Goal: Transaction & Acquisition: Purchase product/service

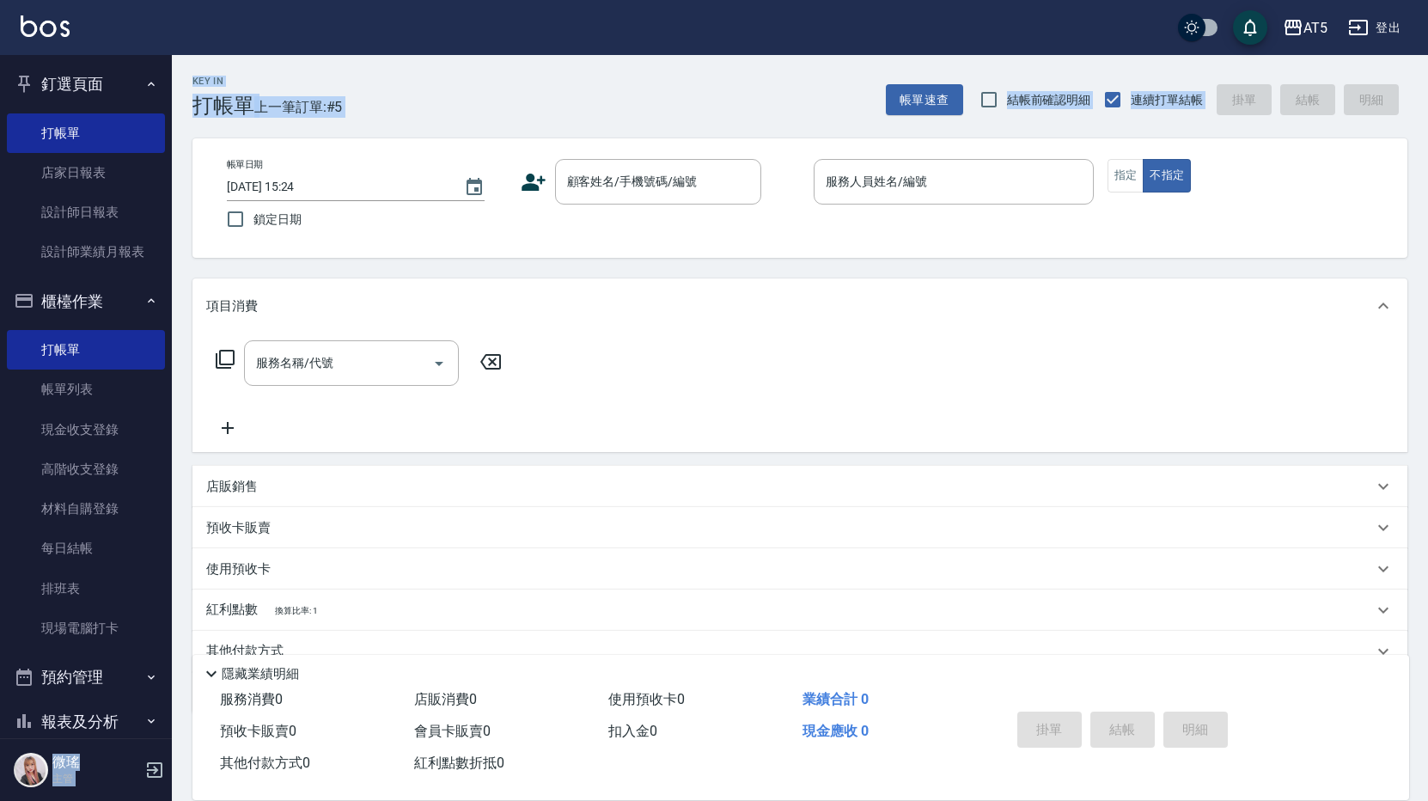
drag, startPoint x: 0, startPoint y: 0, endPoint x: 1355, endPoint y: 76, distance: 1357.0
click at [1355, 76] on div "Key In 打帳單 上一筆訂單:#5 帳單速查 結帳前確認明細 連續打單結帳 掛單 結帳 明細" at bounding box center [789, 86] width 1235 height 63
click at [122, 387] on link "帳單列表" at bounding box center [86, 389] width 158 height 40
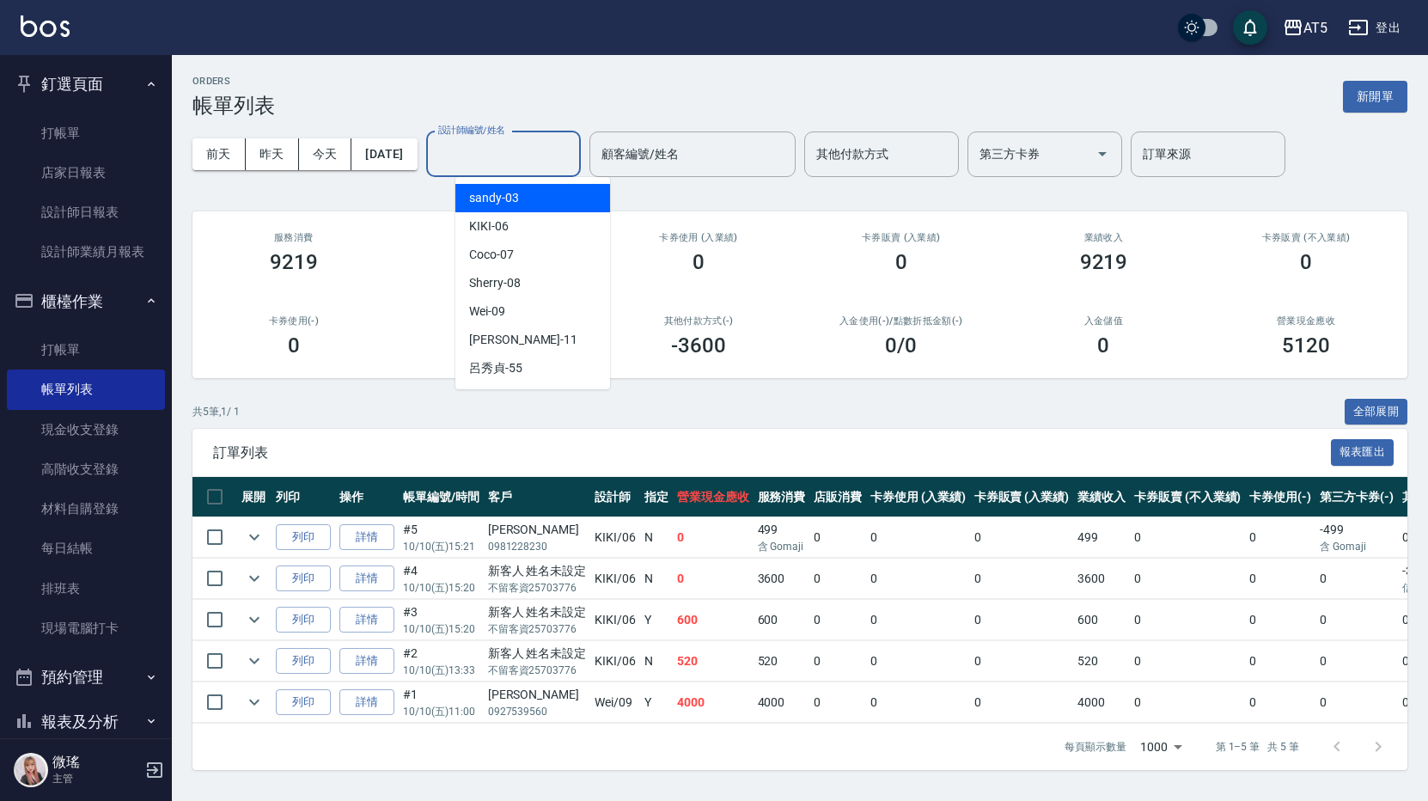
click at [478, 152] on input "設計師編號/姓名" at bounding box center [503, 154] width 139 height 30
click at [496, 225] on span "KIKI -06" at bounding box center [489, 226] width 40 height 18
type input "KIKI-06"
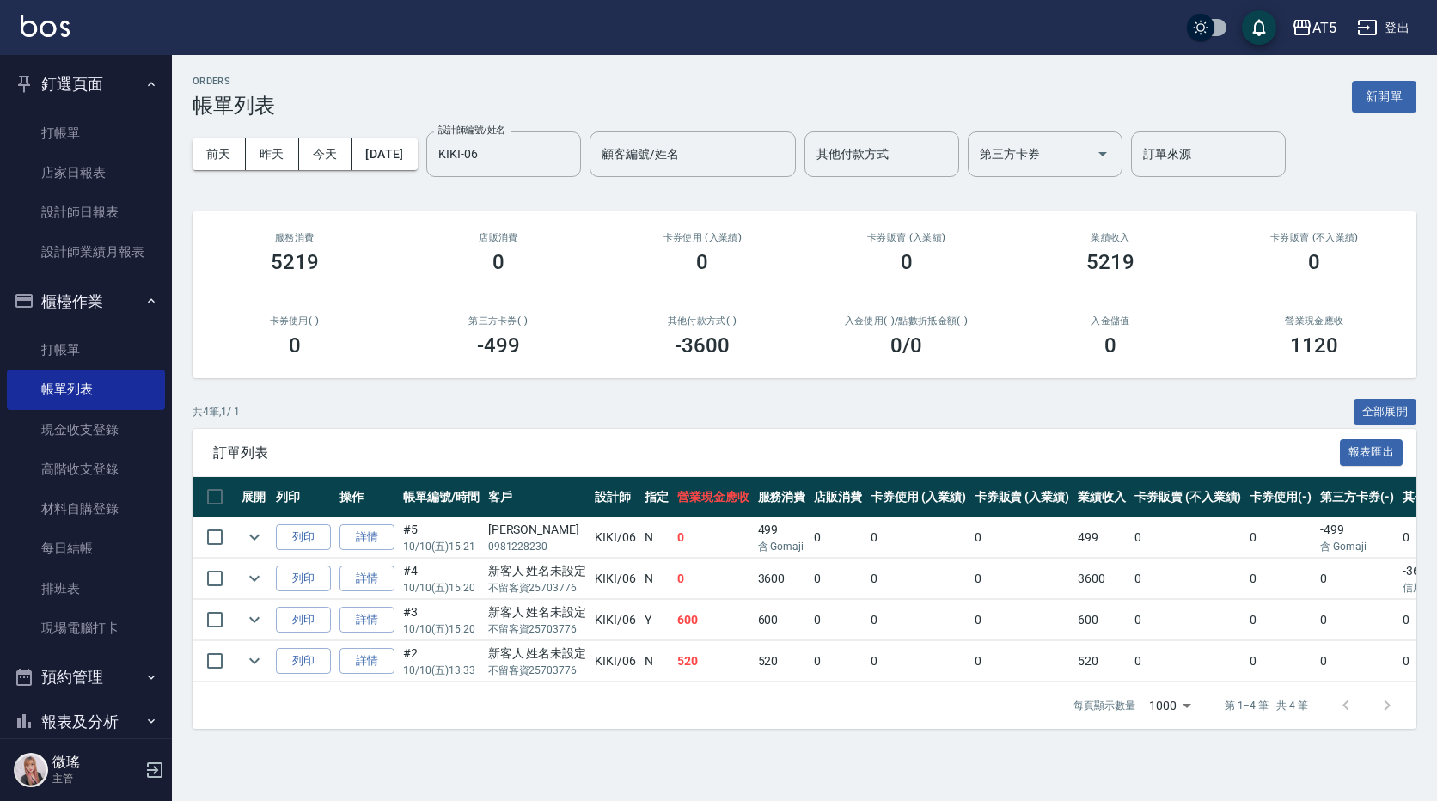
drag, startPoint x: 886, startPoint y: 669, endPoint x: 956, endPoint y: 678, distance: 71.0
click at [956, 678] on td "0" at bounding box center [918, 661] width 104 height 40
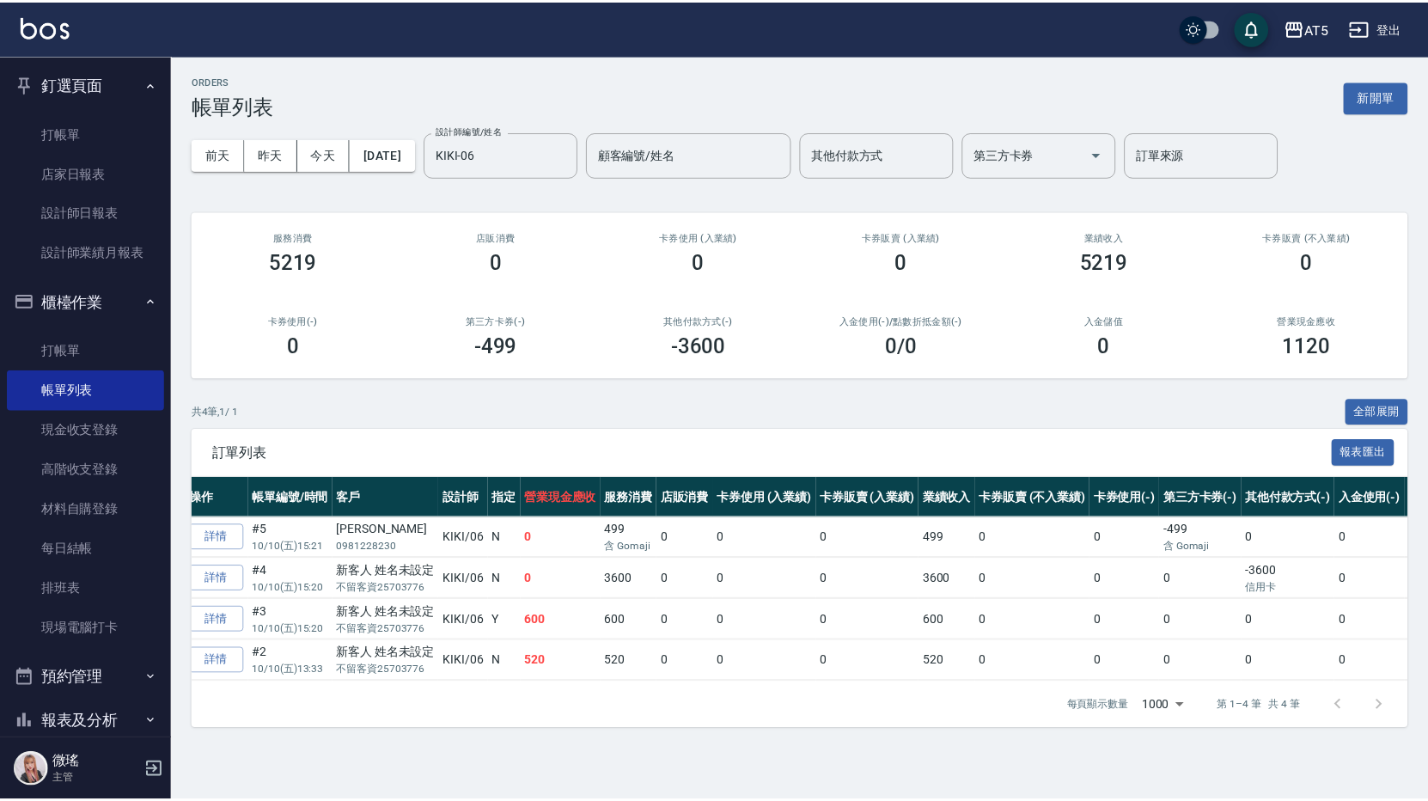
scroll to position [0, 144]
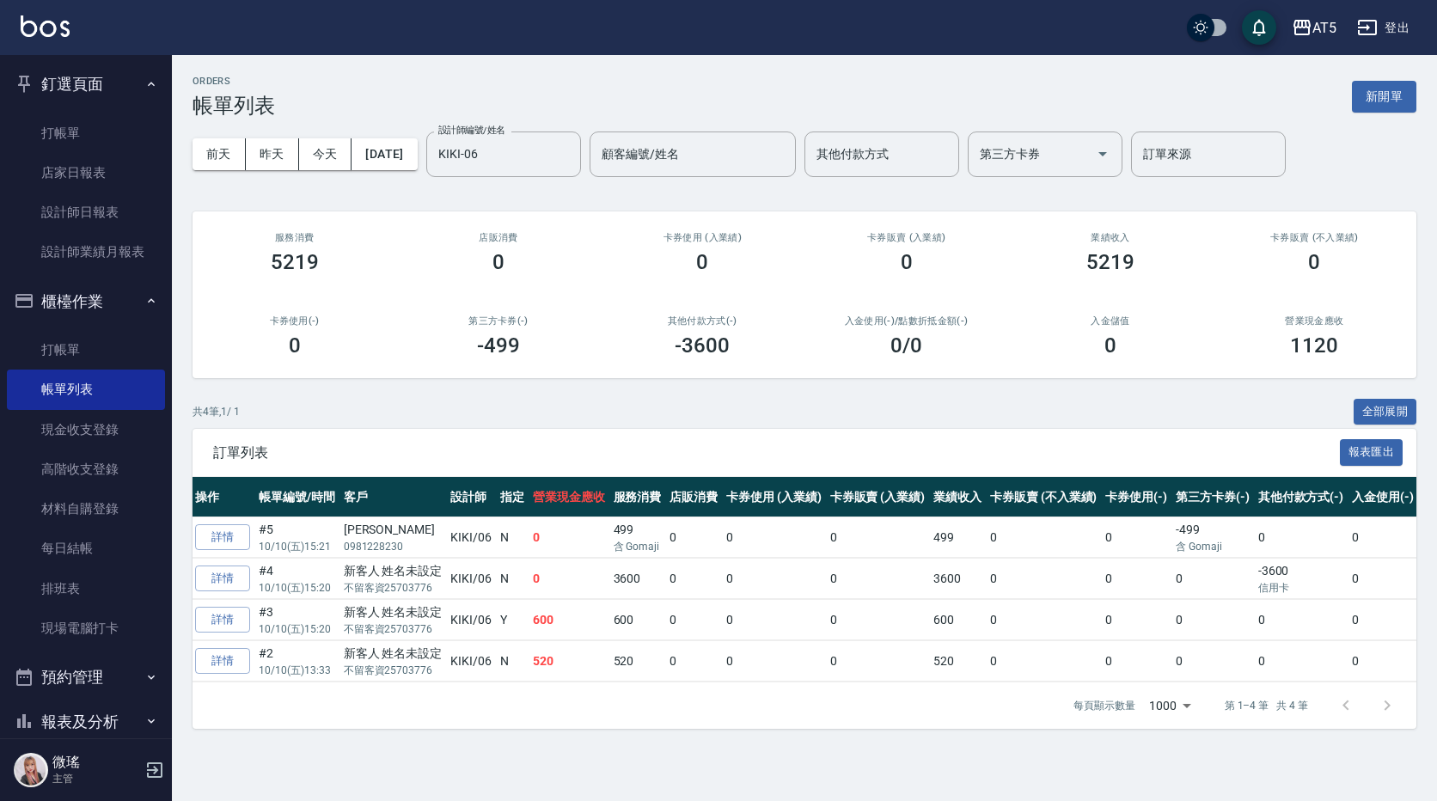
click at [105, 310] on button "櫃檯作業" at bounding box center [86, 301] width 158 height 45
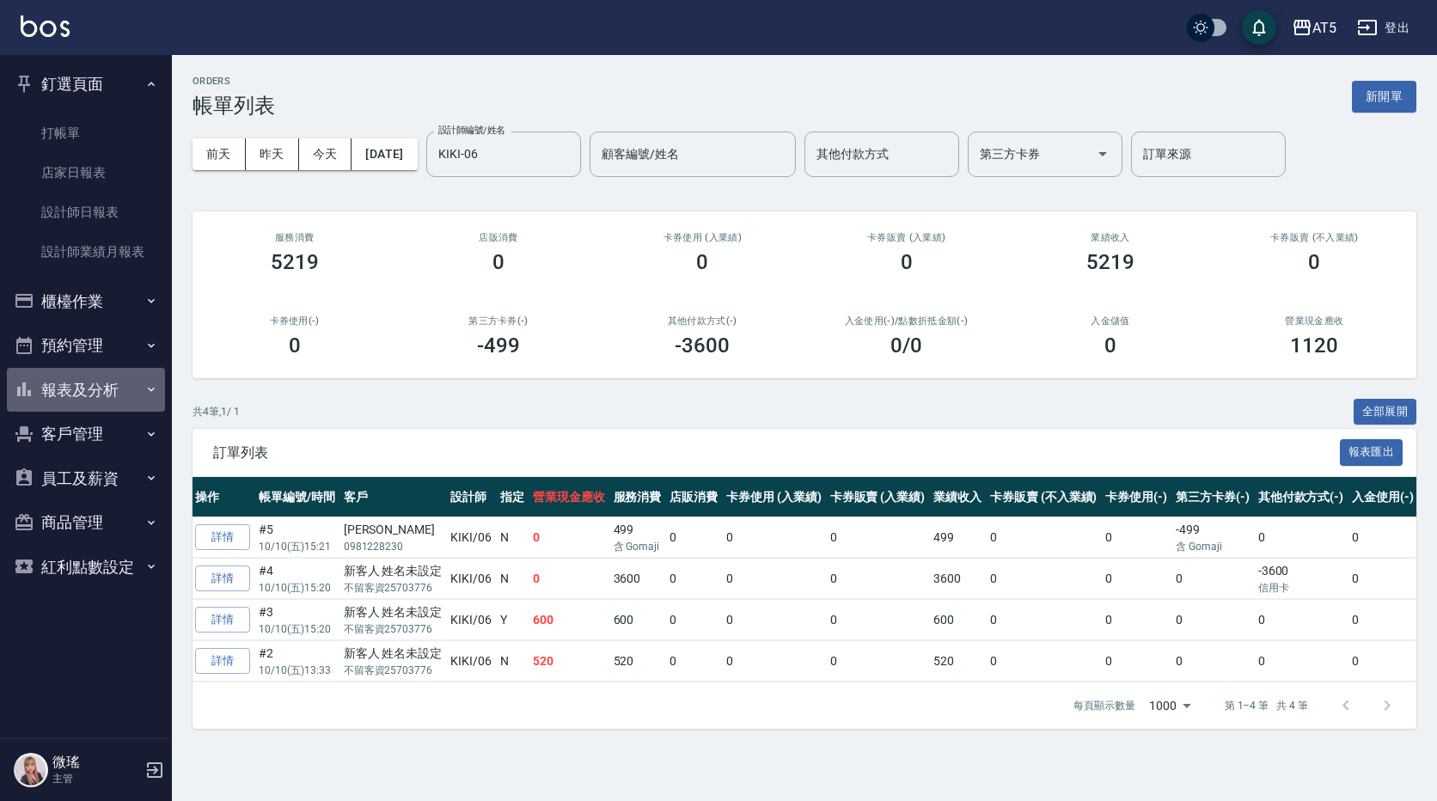
click at [72, 369] on button "報表及分析" at bounding box center [86, 390] width 158 height 45
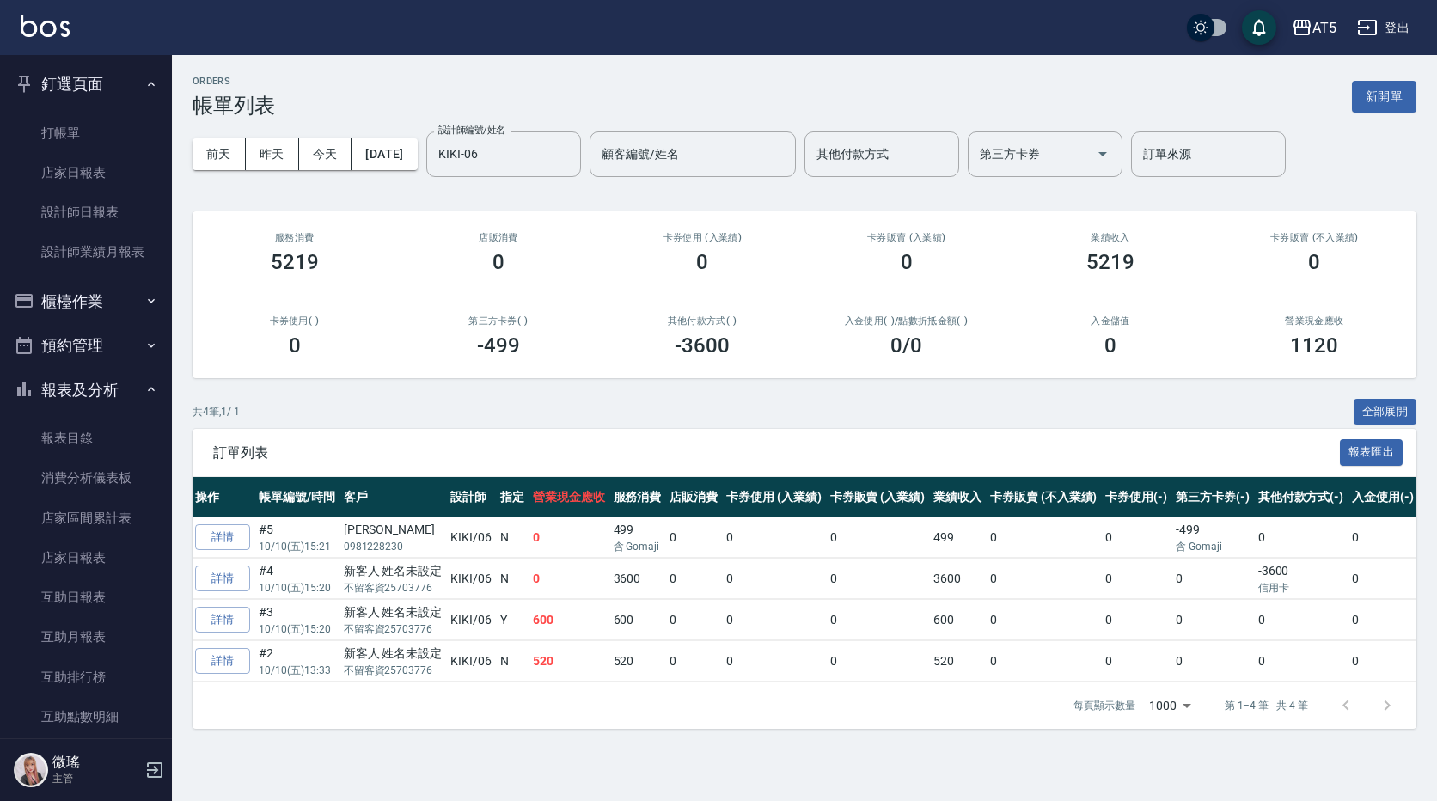
click at [72, 359] on button "預約管理" at bounding box center [86, 345] width 158 height 45
click at [71, 383] on button "報表及分析" at bounding box center [86, 390] width 158 height 45
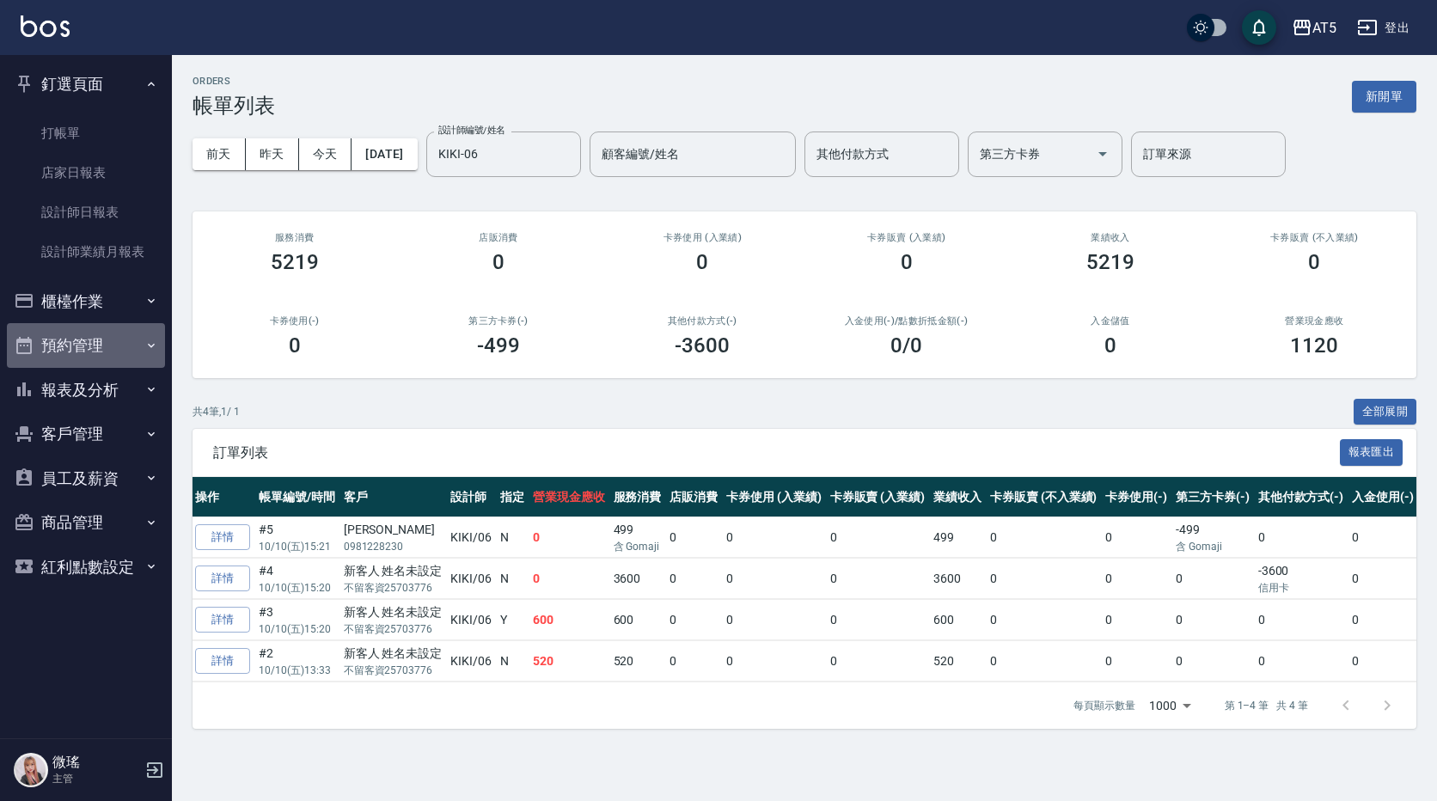
click at [81, 350] on button "預約管理" at bounding box center [86, 345] width 158 height 45
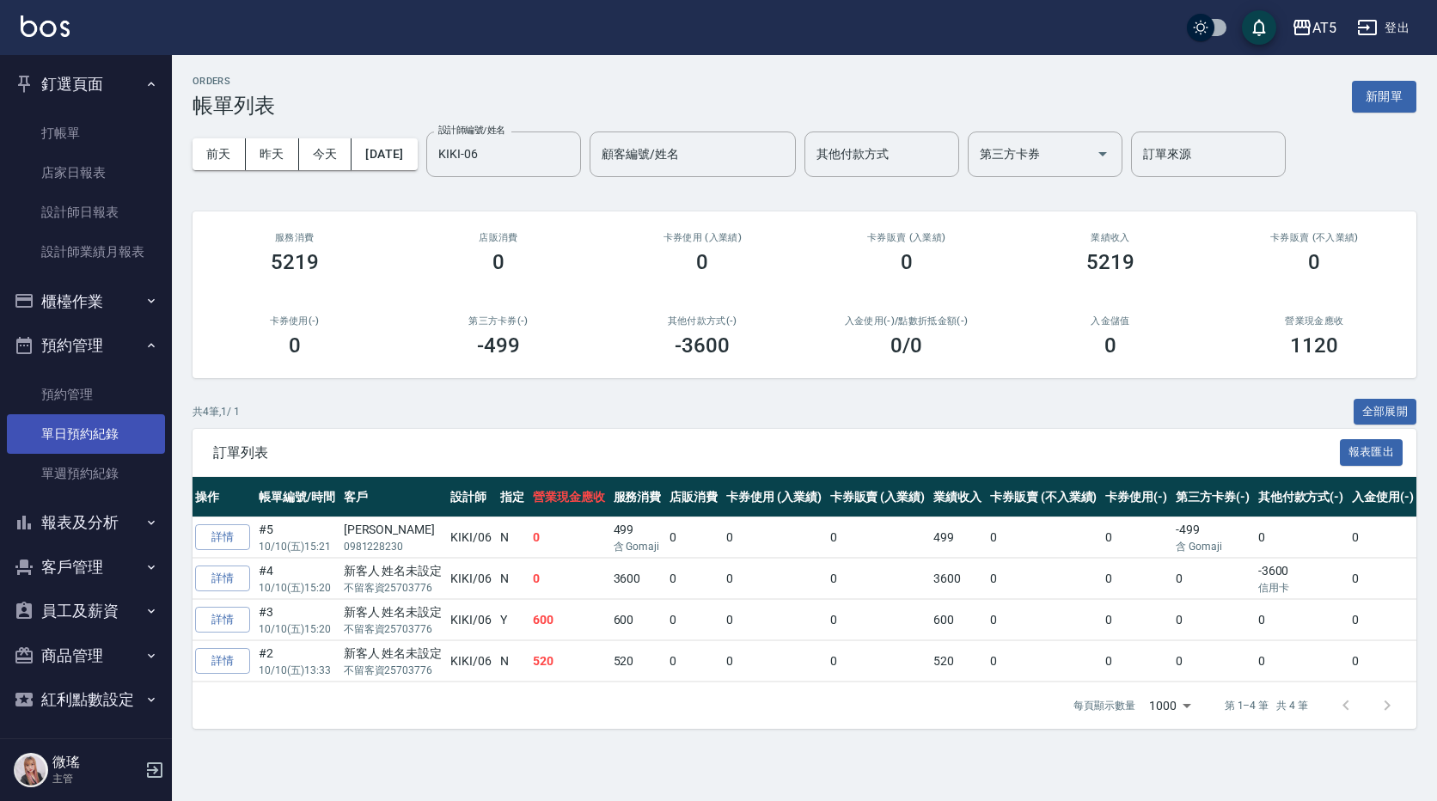
click at [77, 424] on link "單日預約紀錄" at bounding box center [86, 434] width 158 height 40
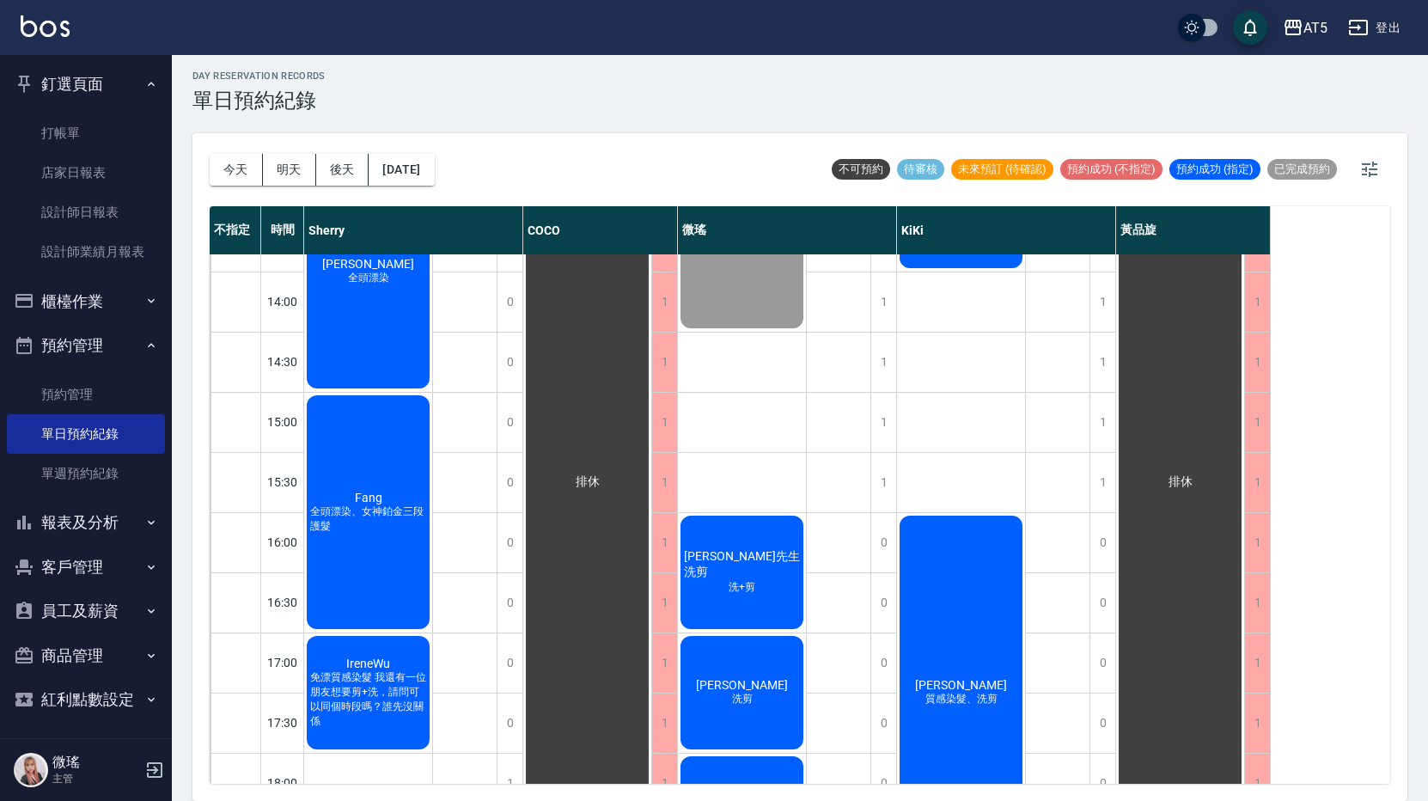
scroll to position [567, 0]
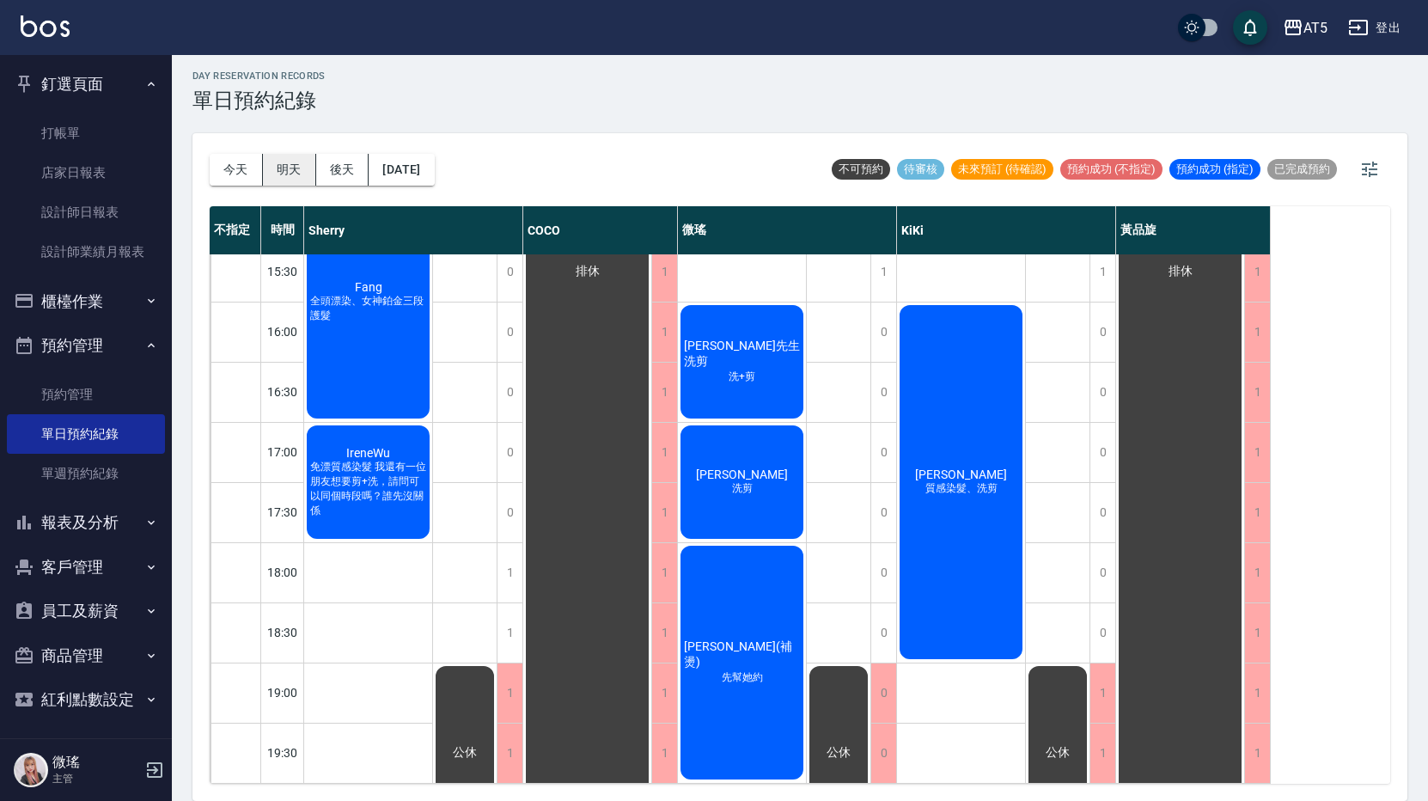
click at [296, 159] on button "明天" at bounding box center [289, 170] width 53 height 32
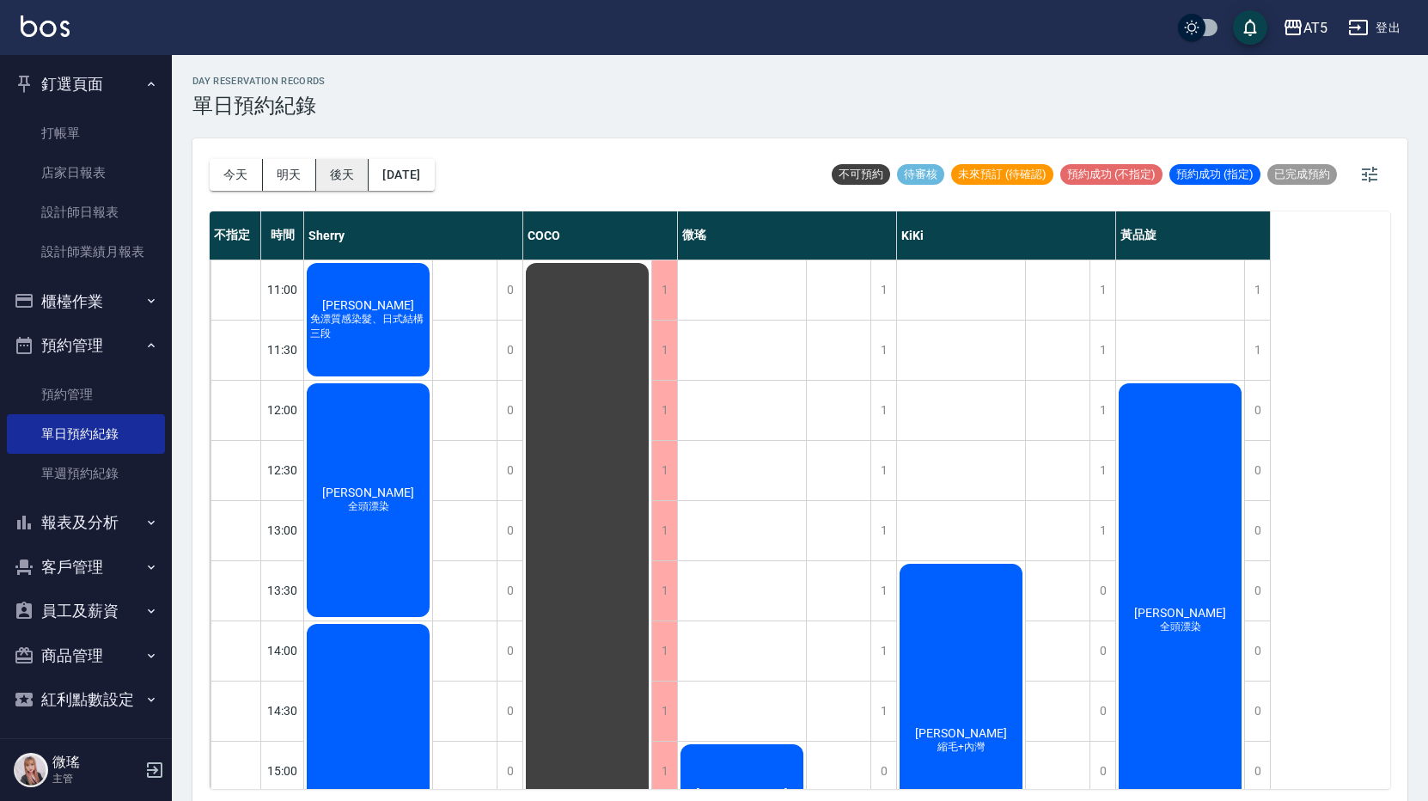
click at [326, 170] on button "後天" at bounding box center [342, 175] width 53 height 32
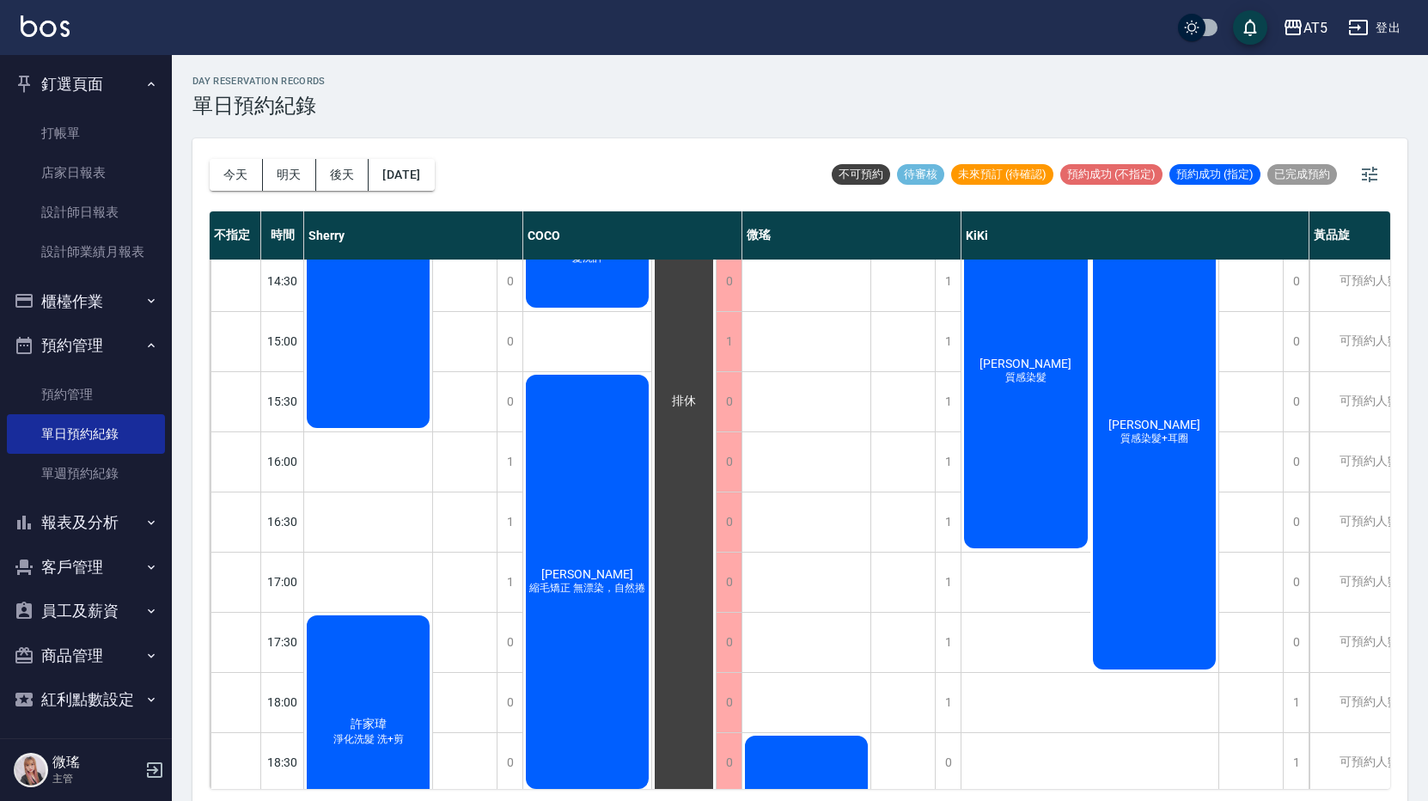
scroll to position [567, 0]
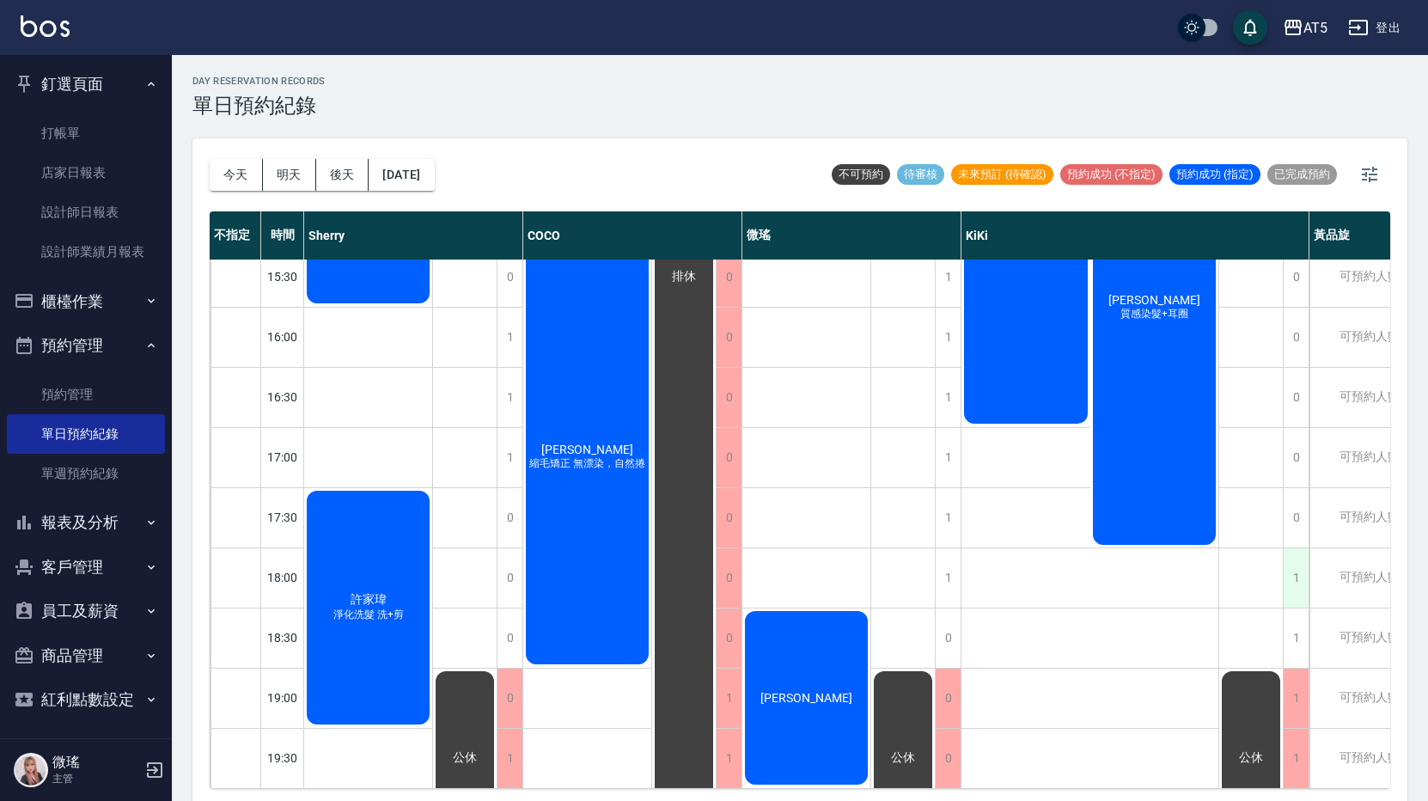
click at [1300, 575] on div "1" at bounding box center [1296, 577] width 26 height 59
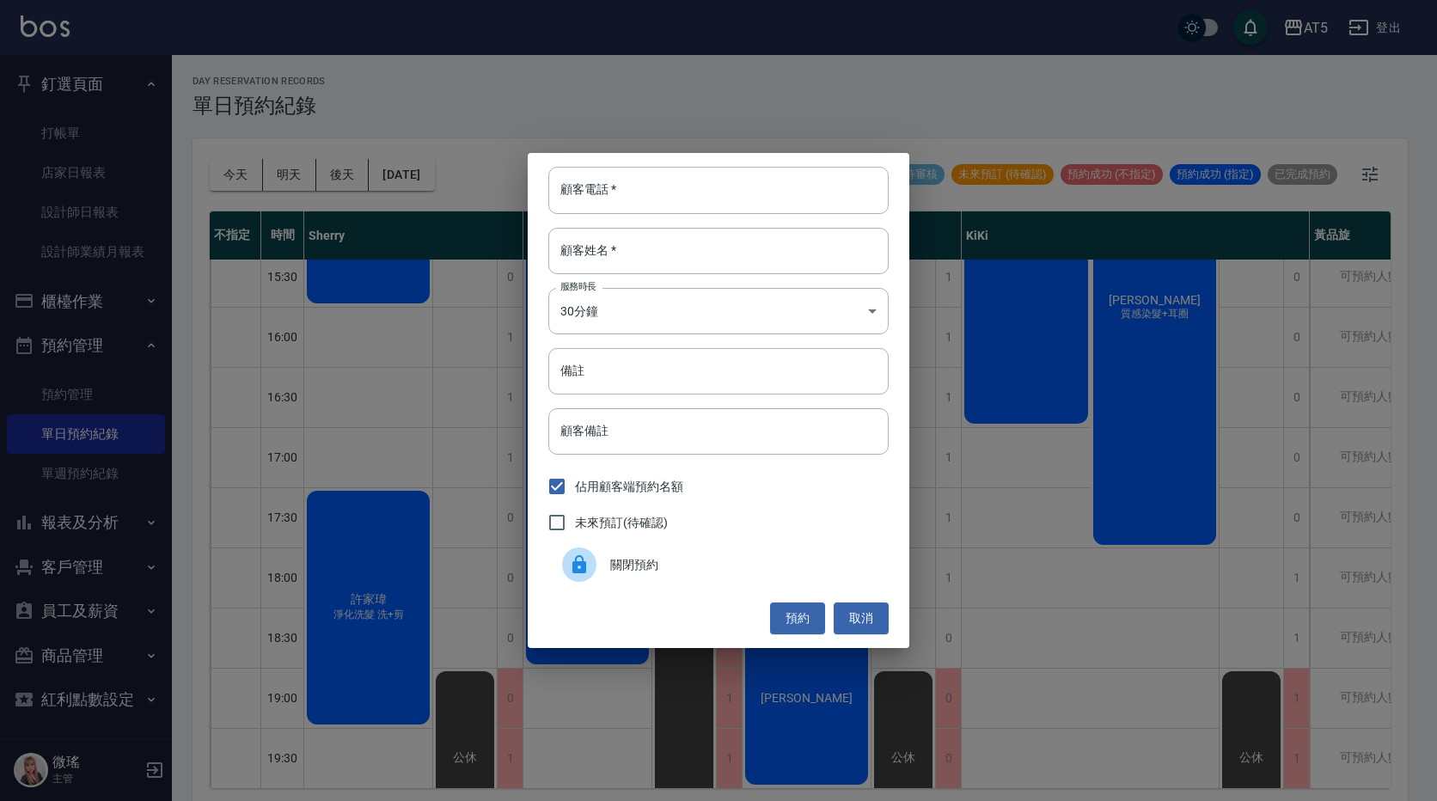
click at [636, 571] on span "關閉預約" at bounding box center [742, 565] width 265 height 18
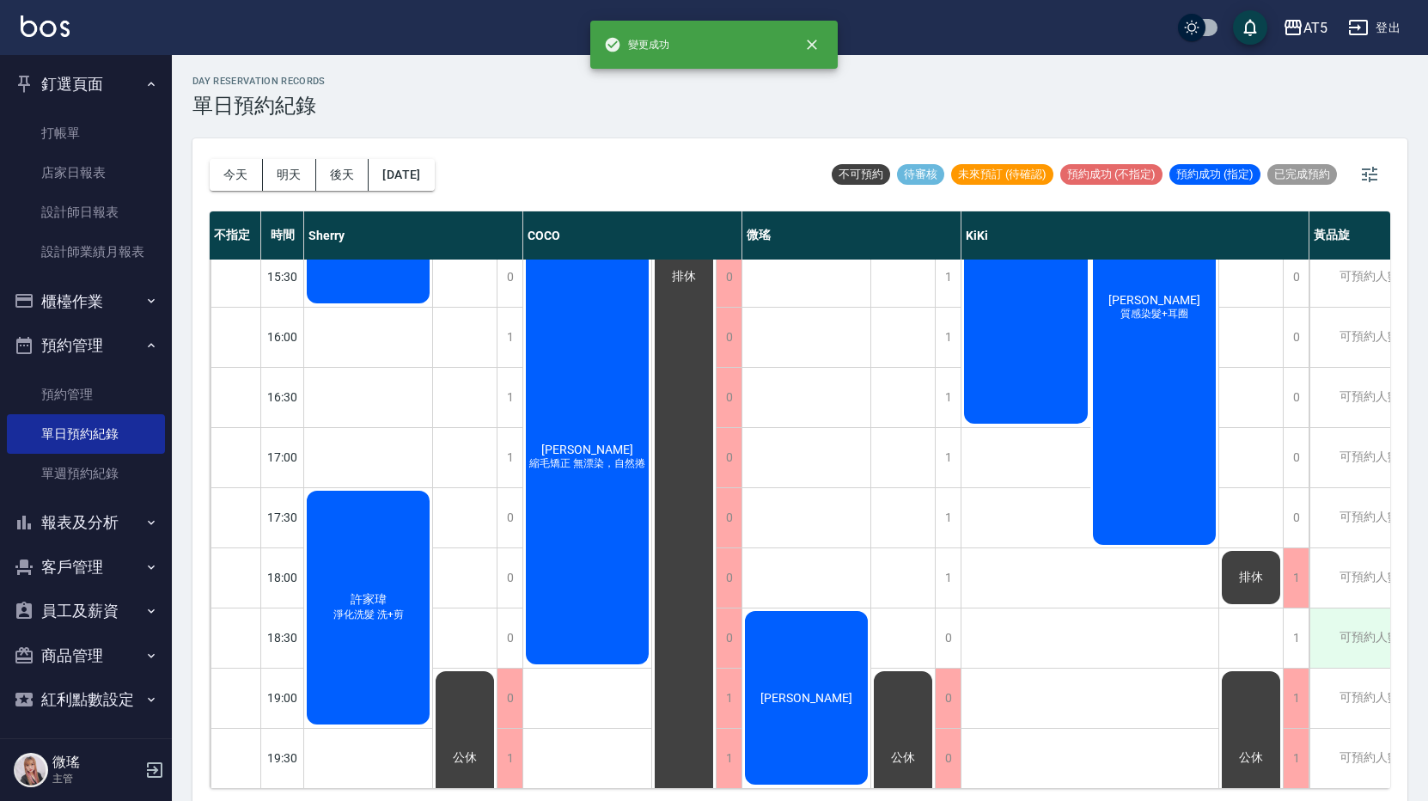
click at [1311, 619] on div "可預約人數:1" at bounding box center [1373, 637] width 128 height 59
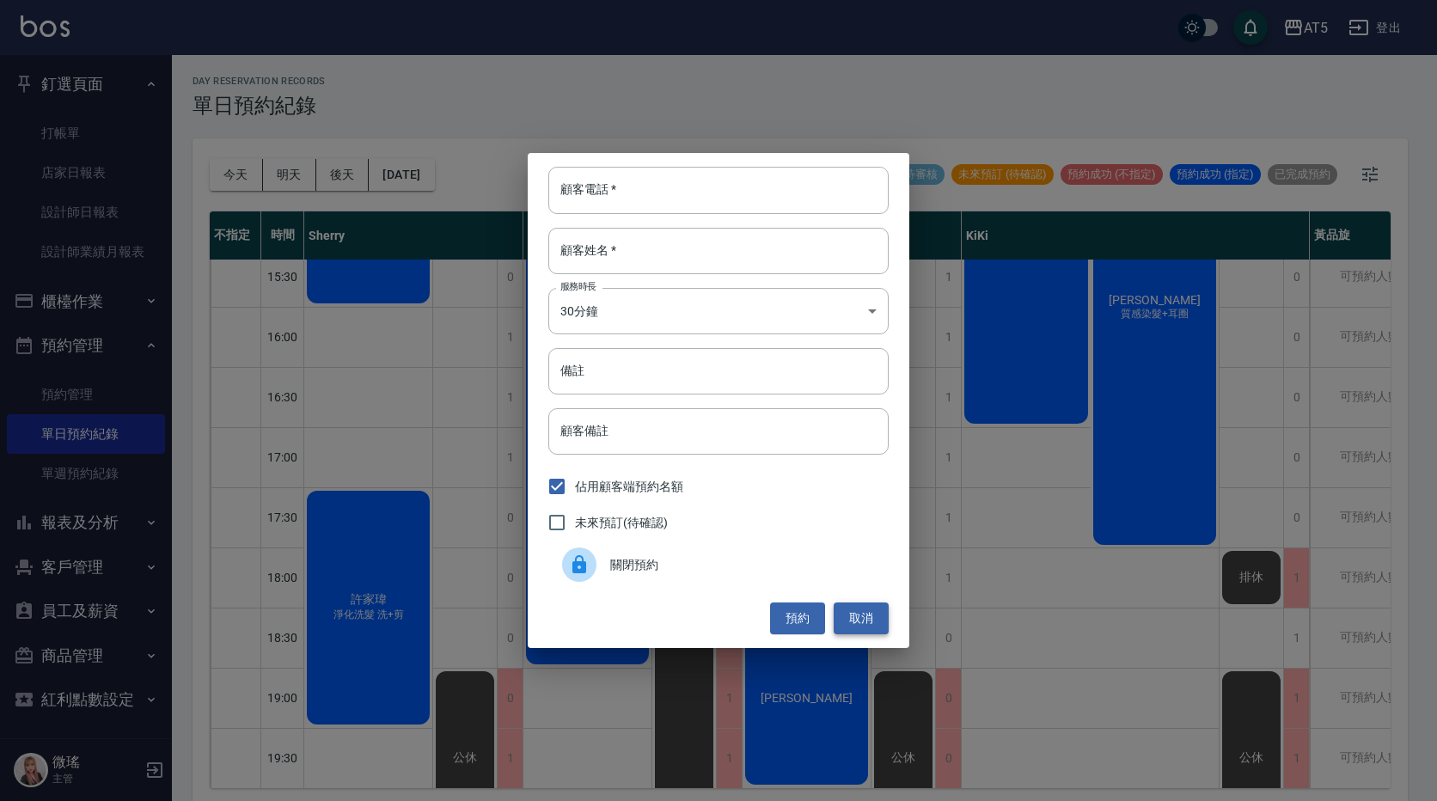
click at [882, 622] on button "取消" at bounding box center [860, 618] width 55 height 32
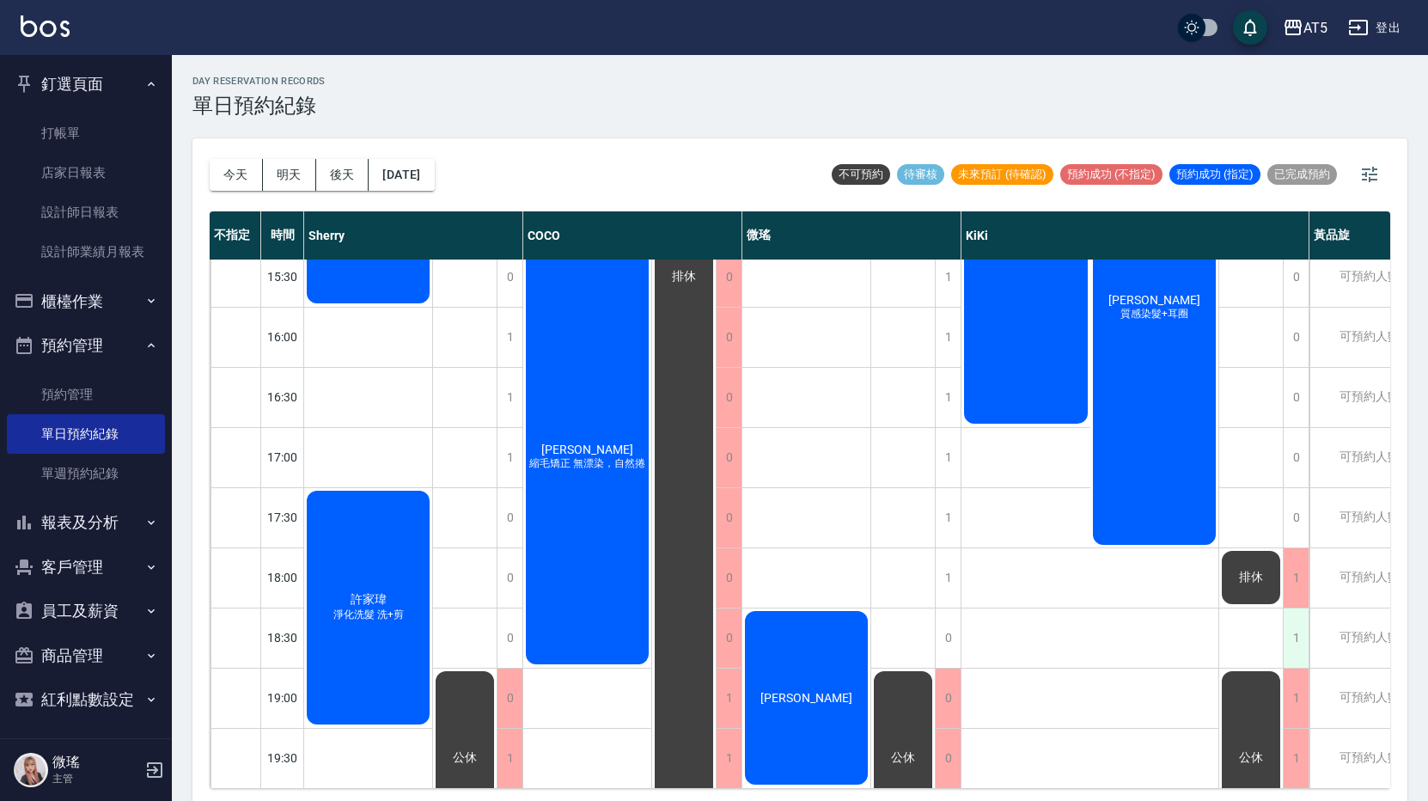
click at [1305, 623] on div "1" at bounding box center [1296, 637] width 26 height 59
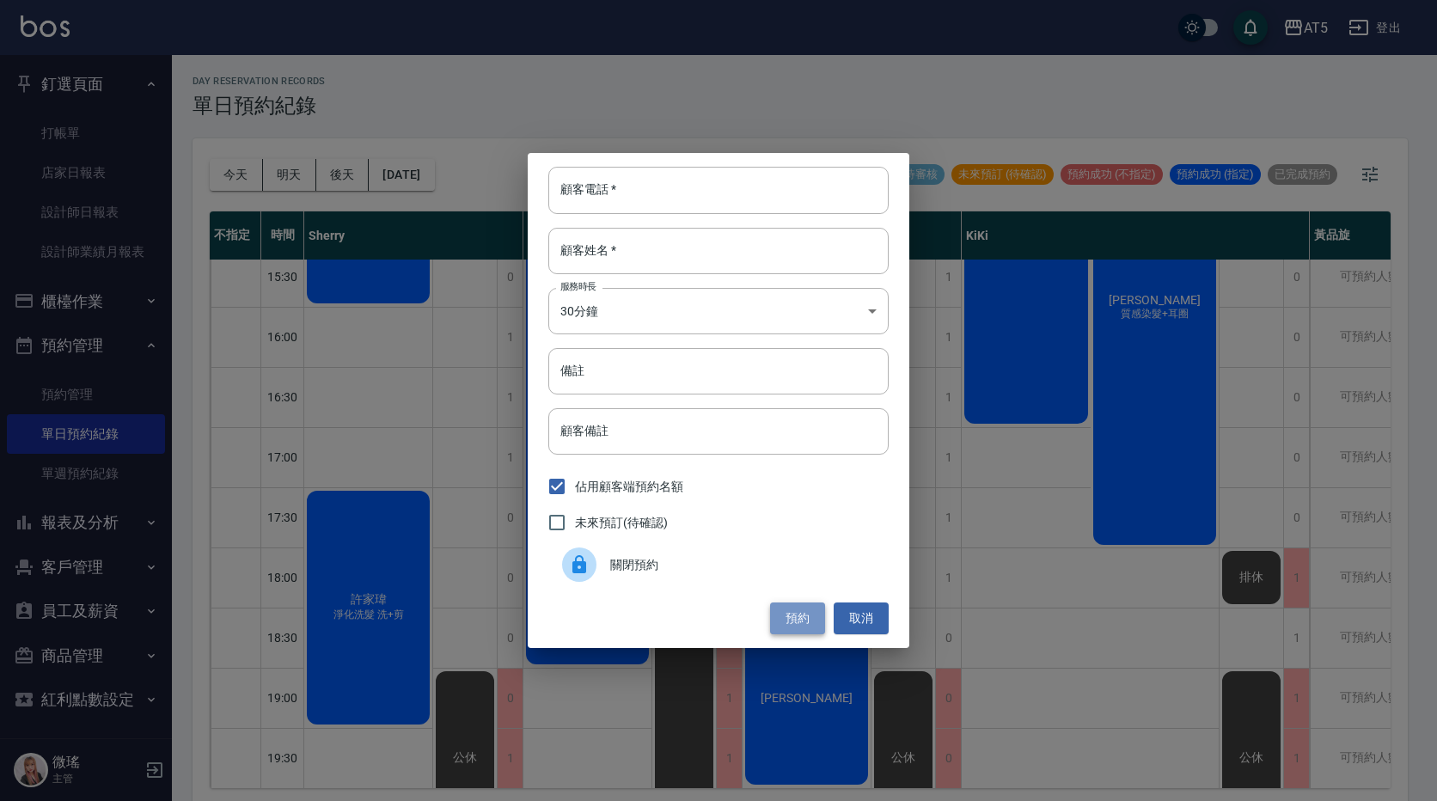
click at [789, 612] on button "預約" at bounding box center [797, 618] width 55 height 32
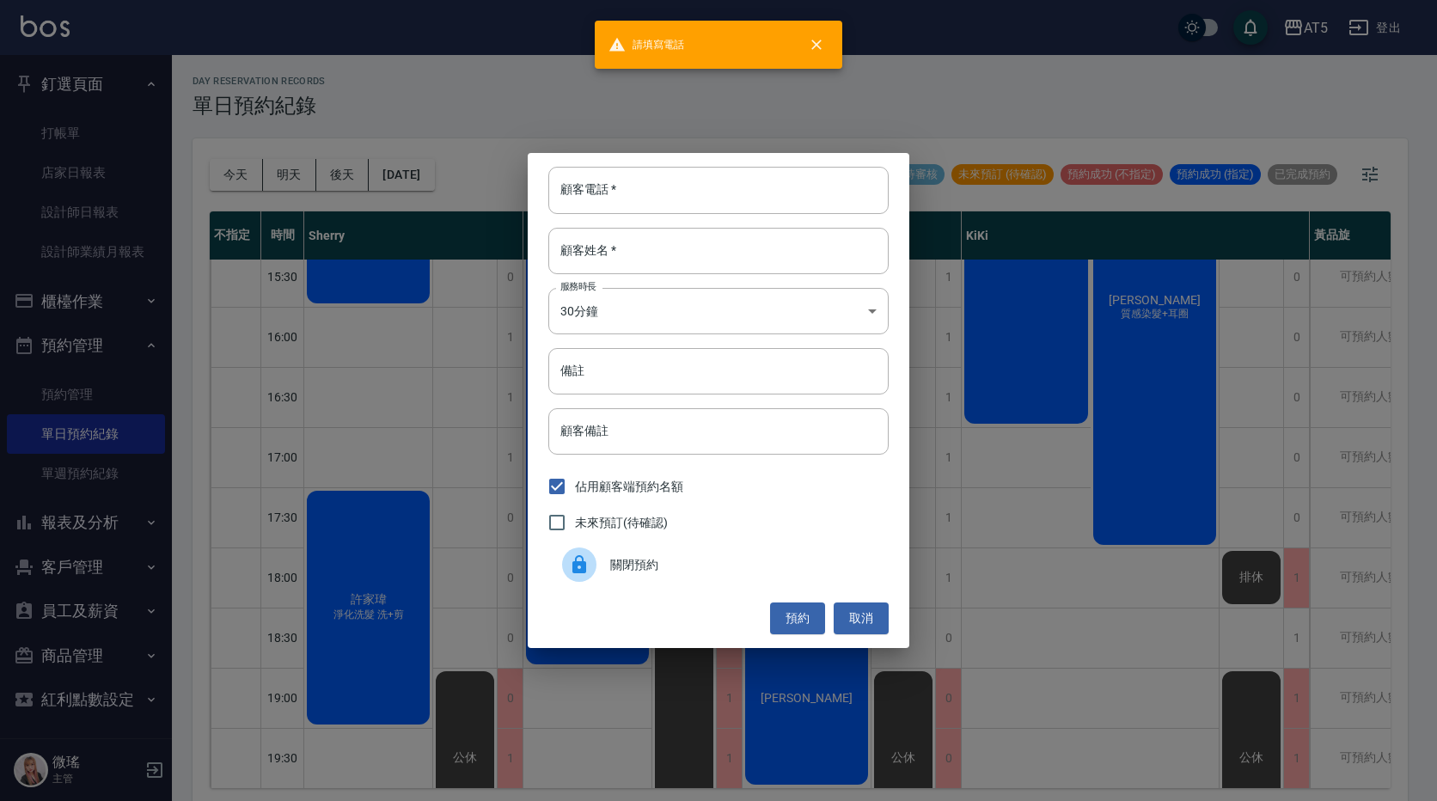
click at [641, 519] on span "未來預訂(待確認)" at bounding box center [621, 523] width 93 height 18
click at [575, 519] on input "未來預訂(待確認)" at bounding box center [557, 522] width 36 height 36
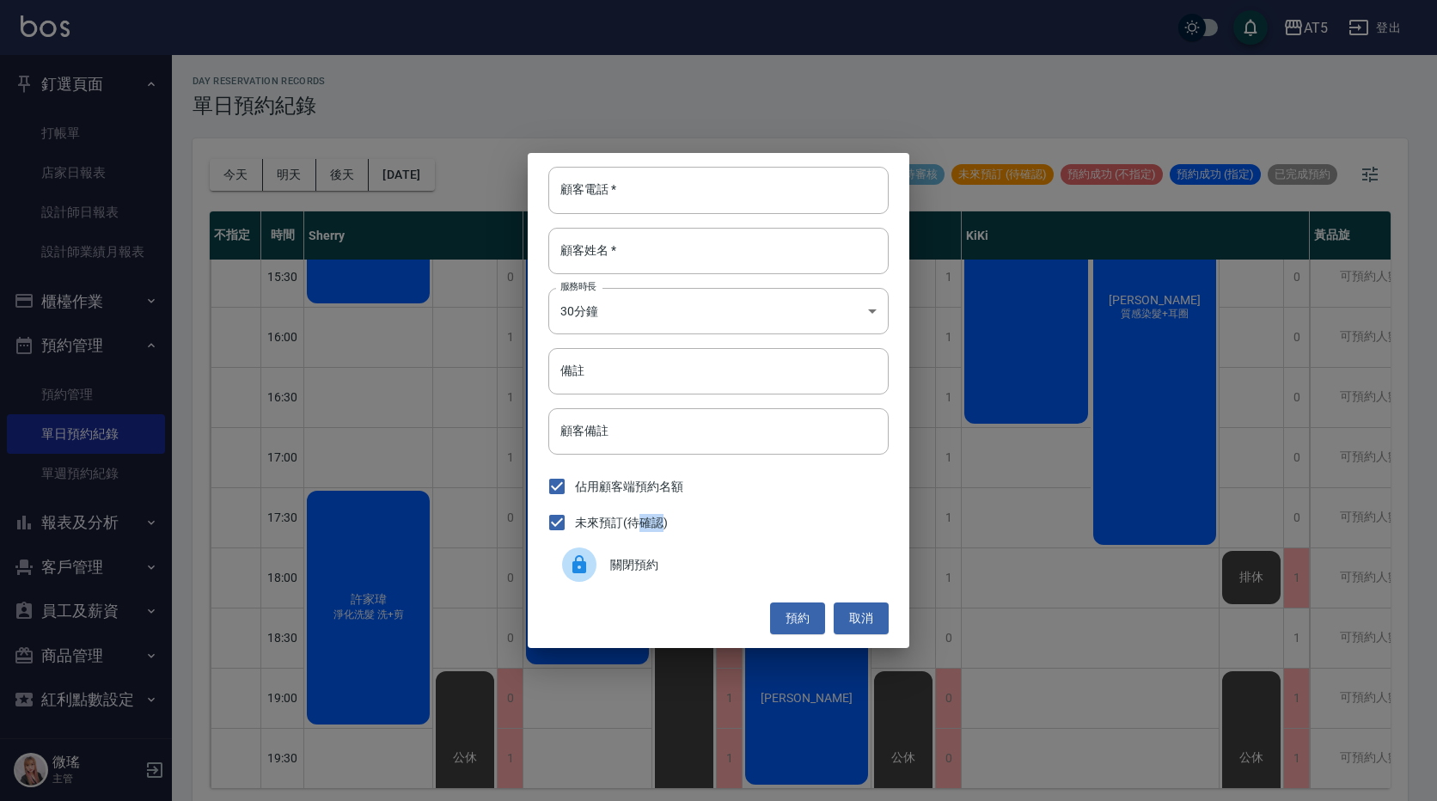
click at [641, 519] on span "未來預訂(待確認)" at bounding box center [621, 523] width 93 height 18
click at [575, 519] on input "未來預訂(待確認)" at bounding box center [557, 522] width 36 height 36
checkbox input "false"
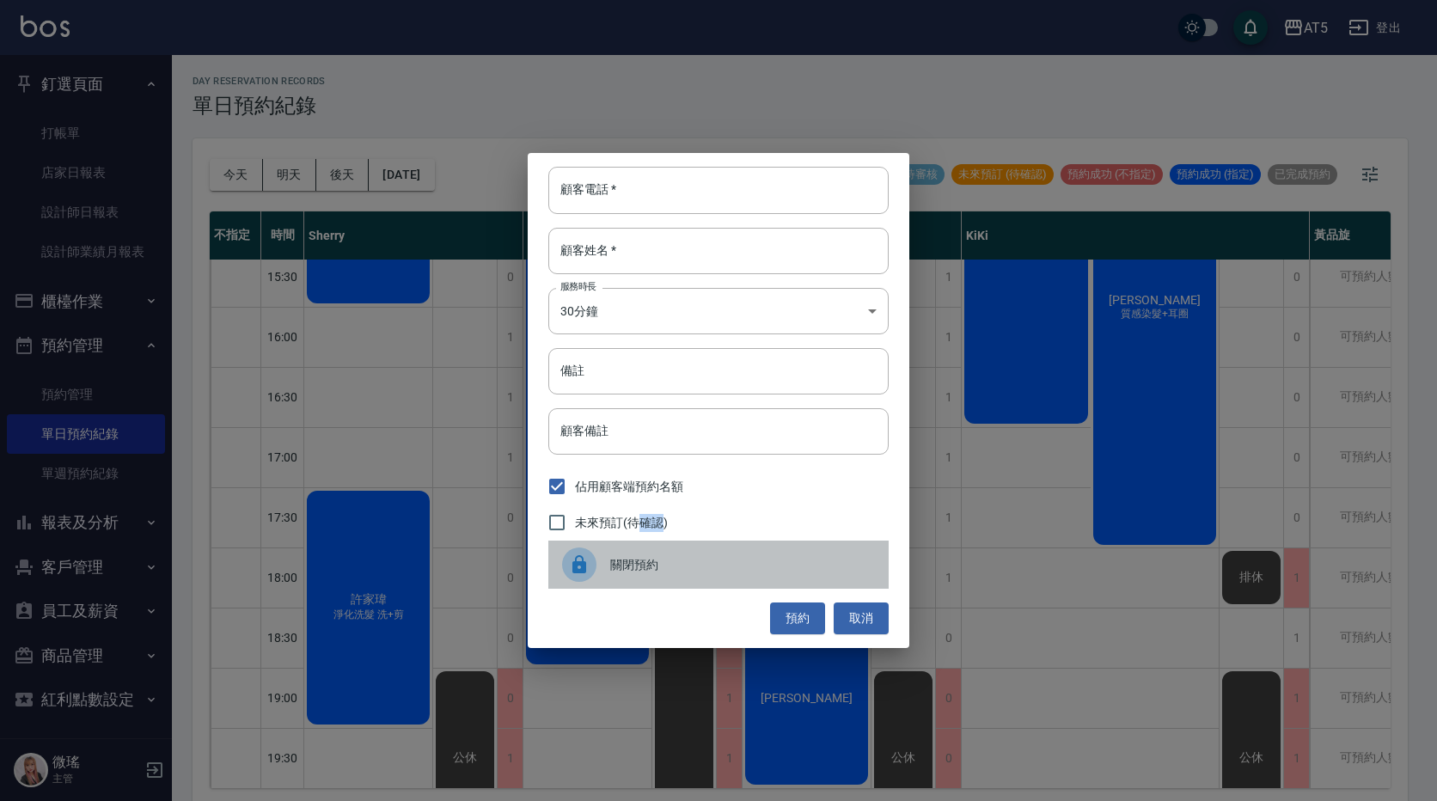
drag, startPoint x: 641, startPoint y: 519, endPoint x: 619, endPoint y: 557, distance: 43.9
click at [619, 557] on span "關閉預約" at bounding box center [742, 565] width 265 height 18
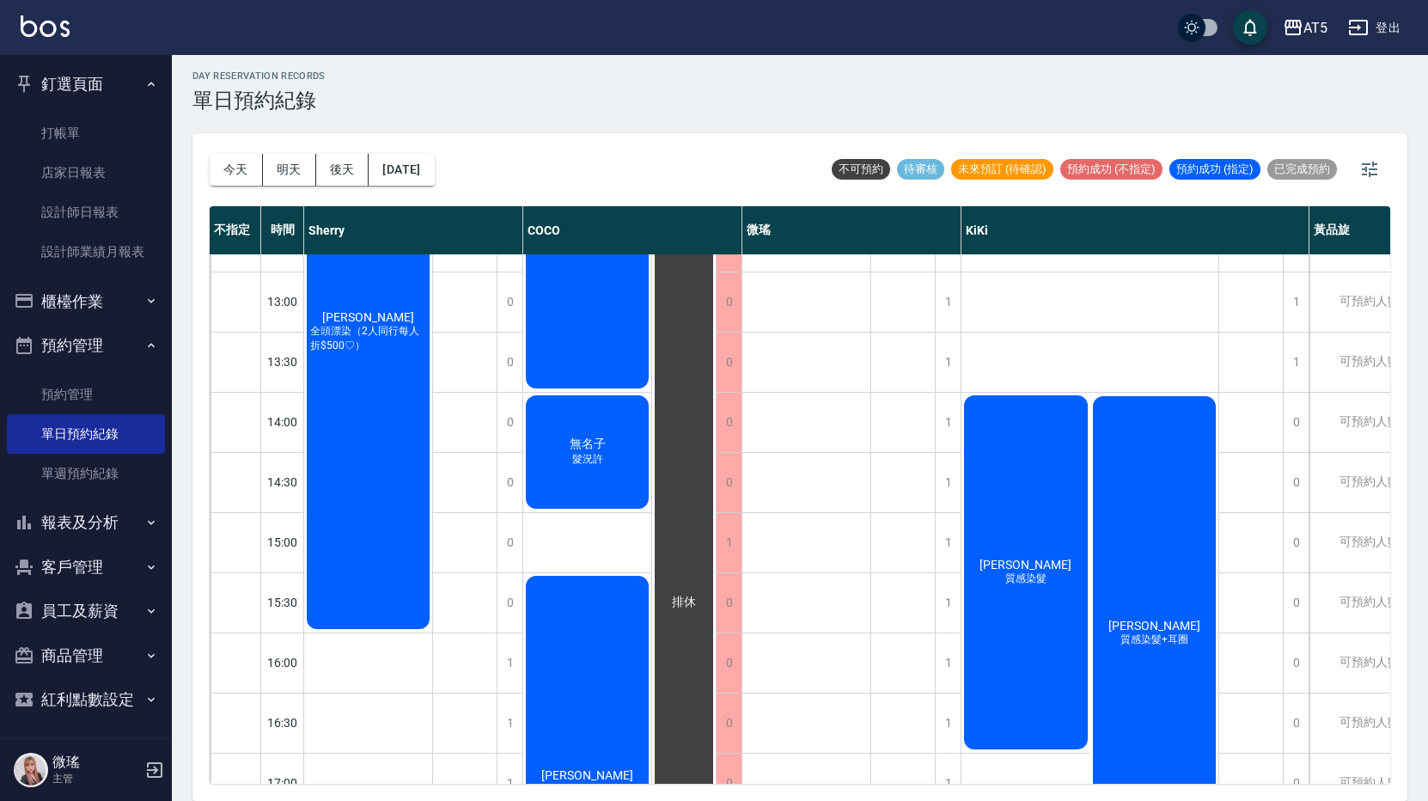
scroll to position [0, 0]
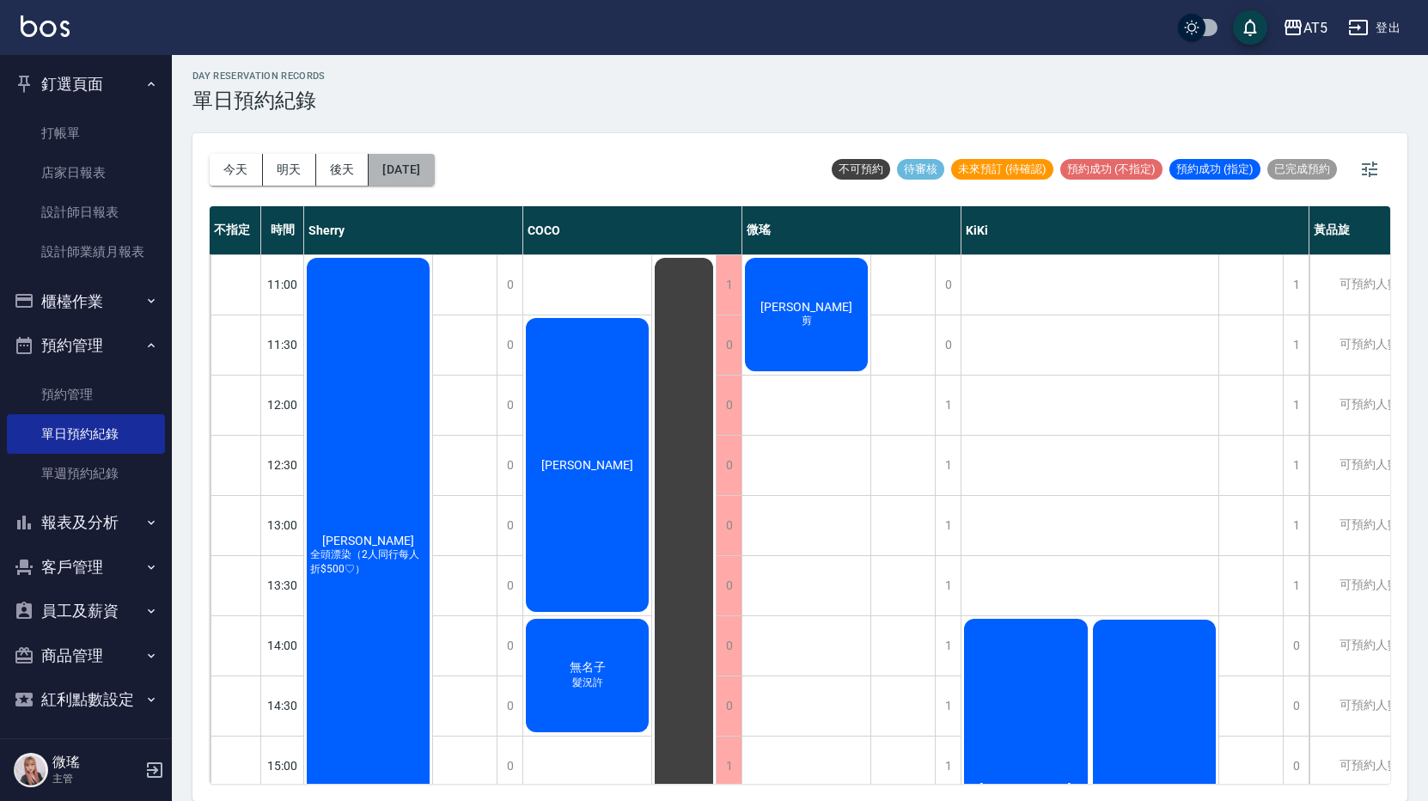
click at [405, 175] on button "[DATE]" at bounding box center [401, 170] width 65 height 32
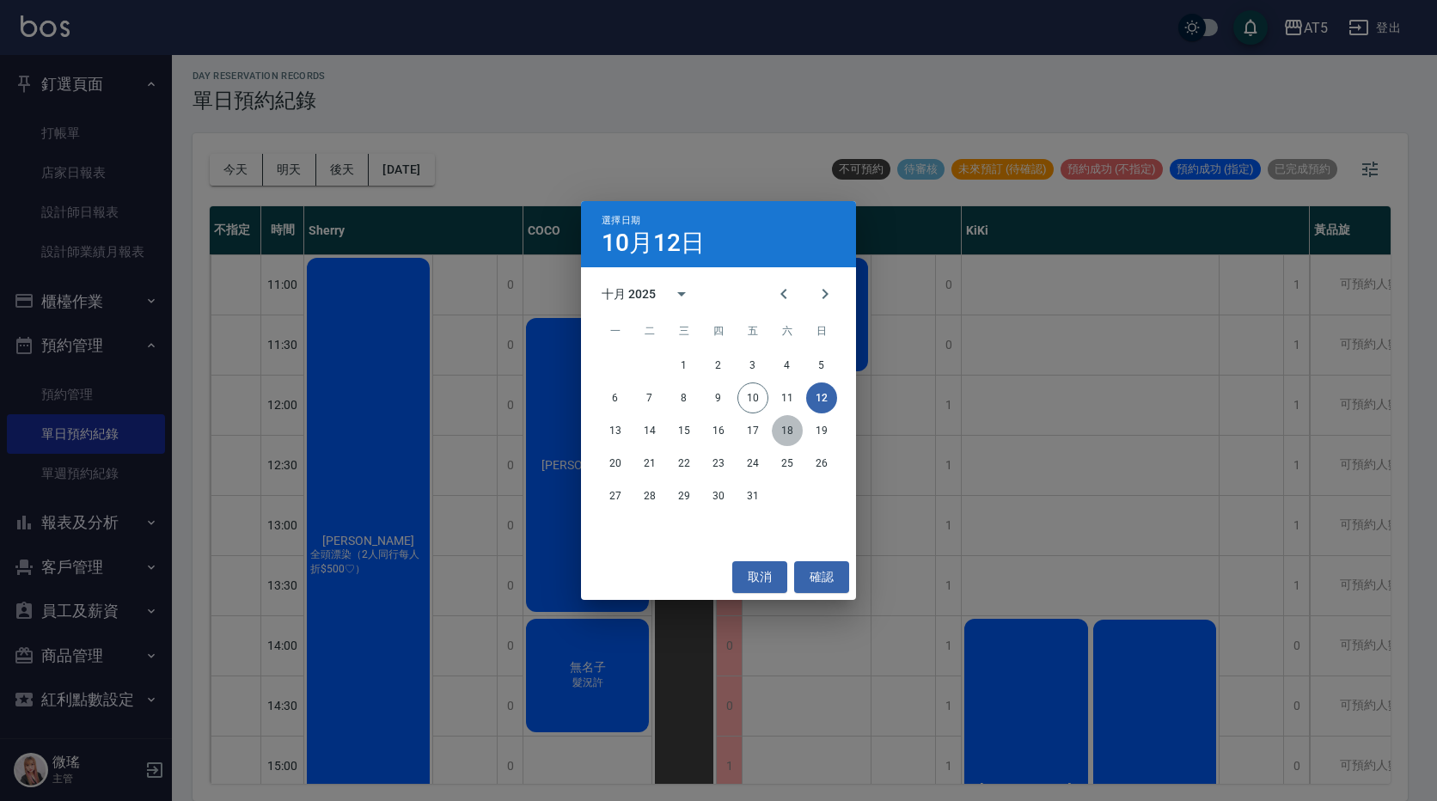
click at [775, 425] on button "18" at bounding box center [787, 430] width 31 height 31
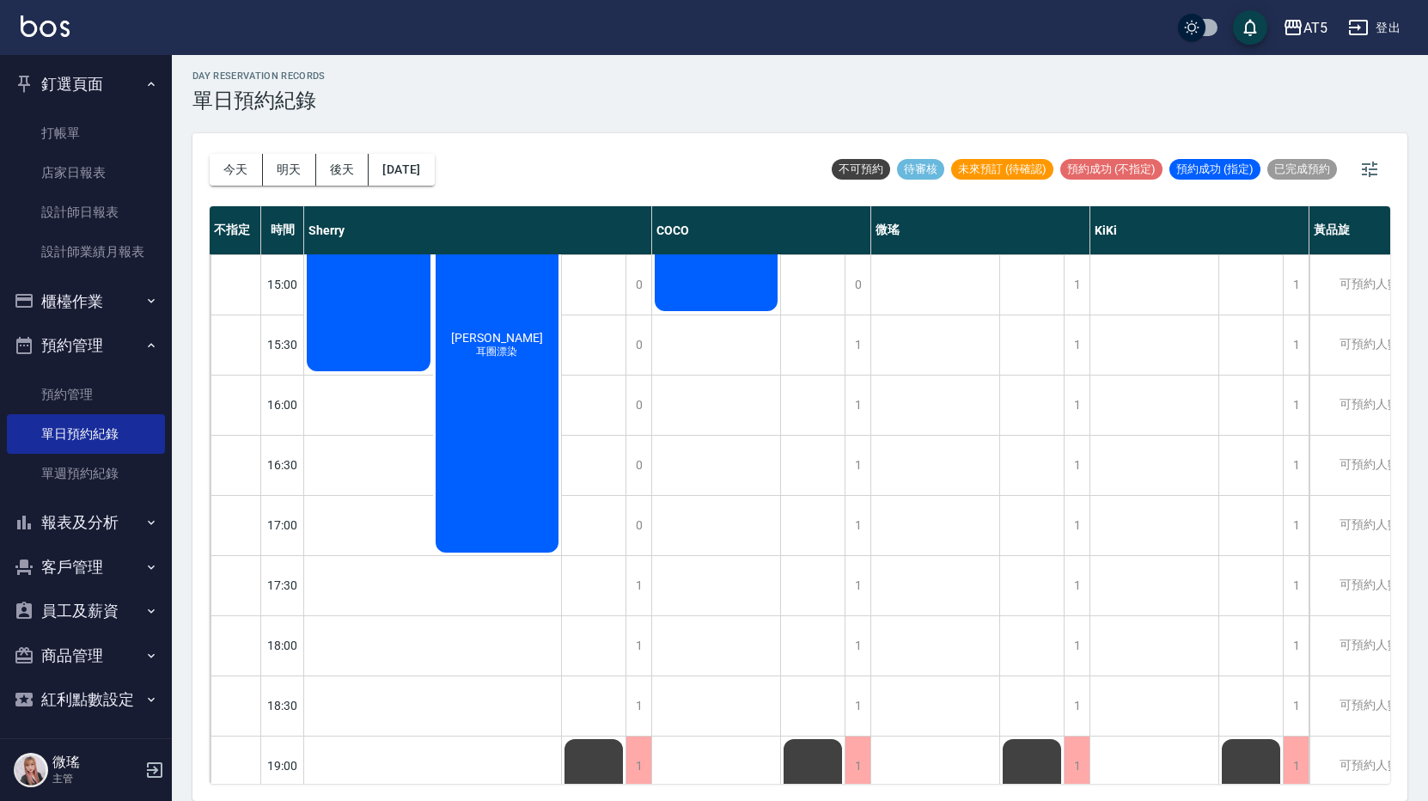
scroll to position [395, 0]
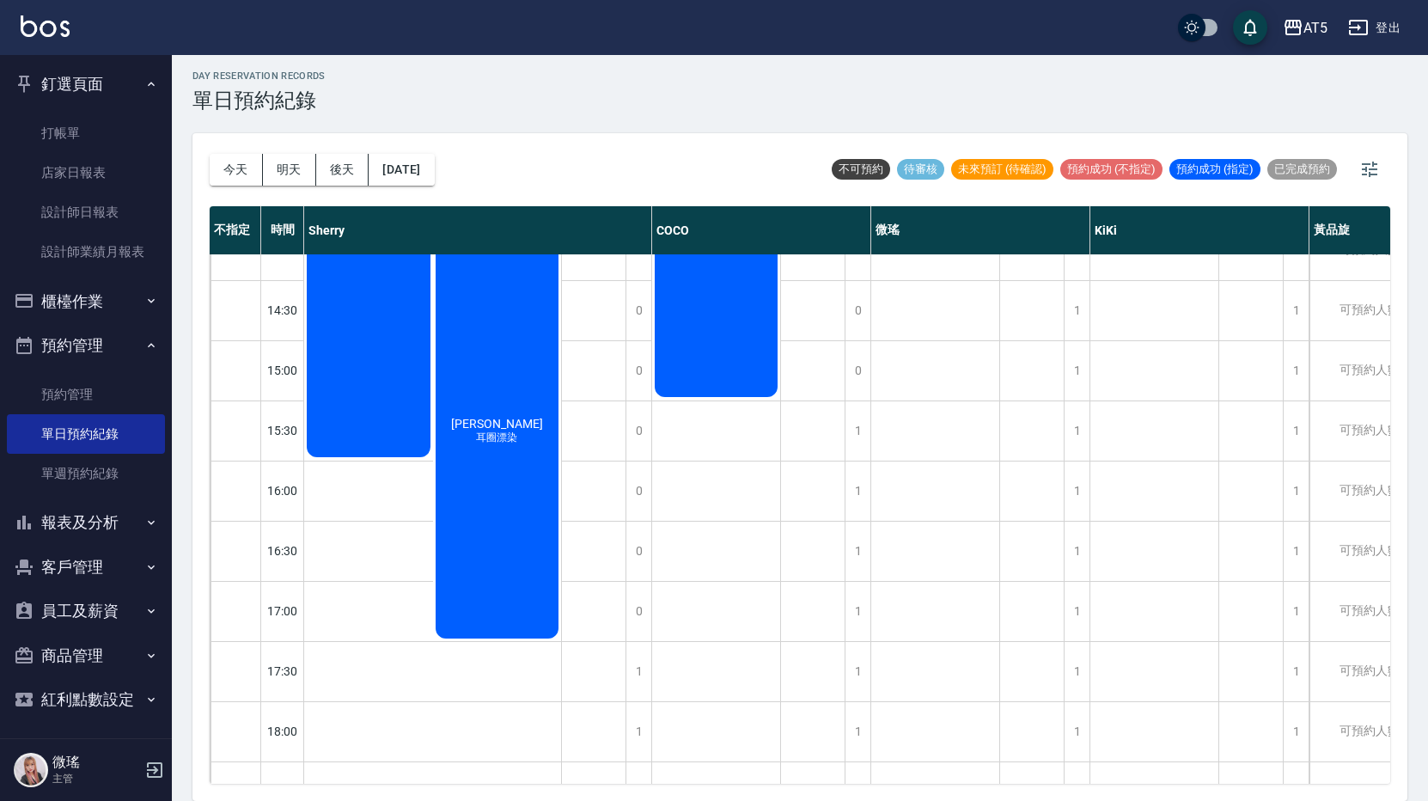
click at [198, 183] on div "[DATE] [DATE] [DATE] [DATE] 不可預約 待審核 未來預訂 (待確認) 預約成功 (不指定) 預約成功 (指定) 已完成預約 不指定 …" at bounding box center [799, 467] width 1215 height 668
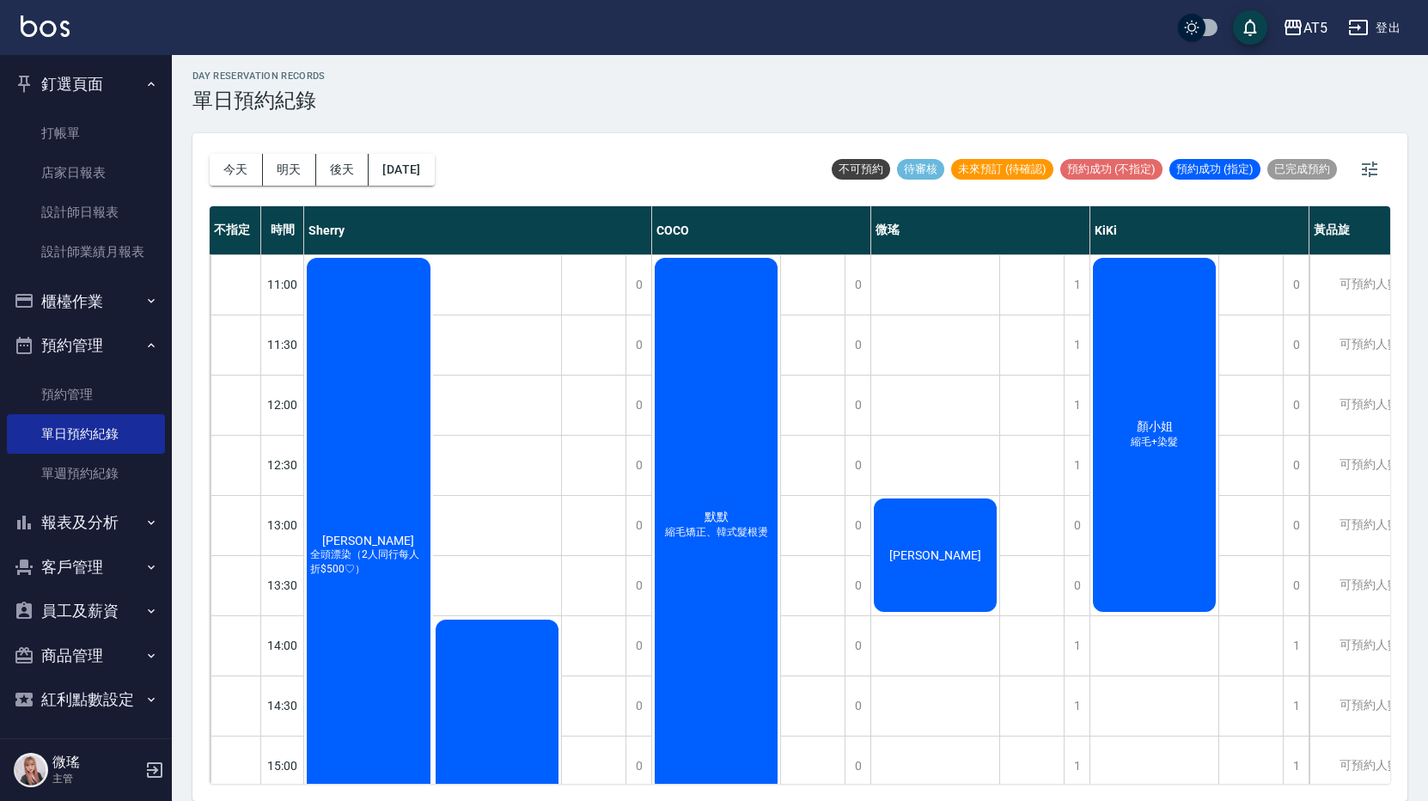
scroll to position [0, 0]
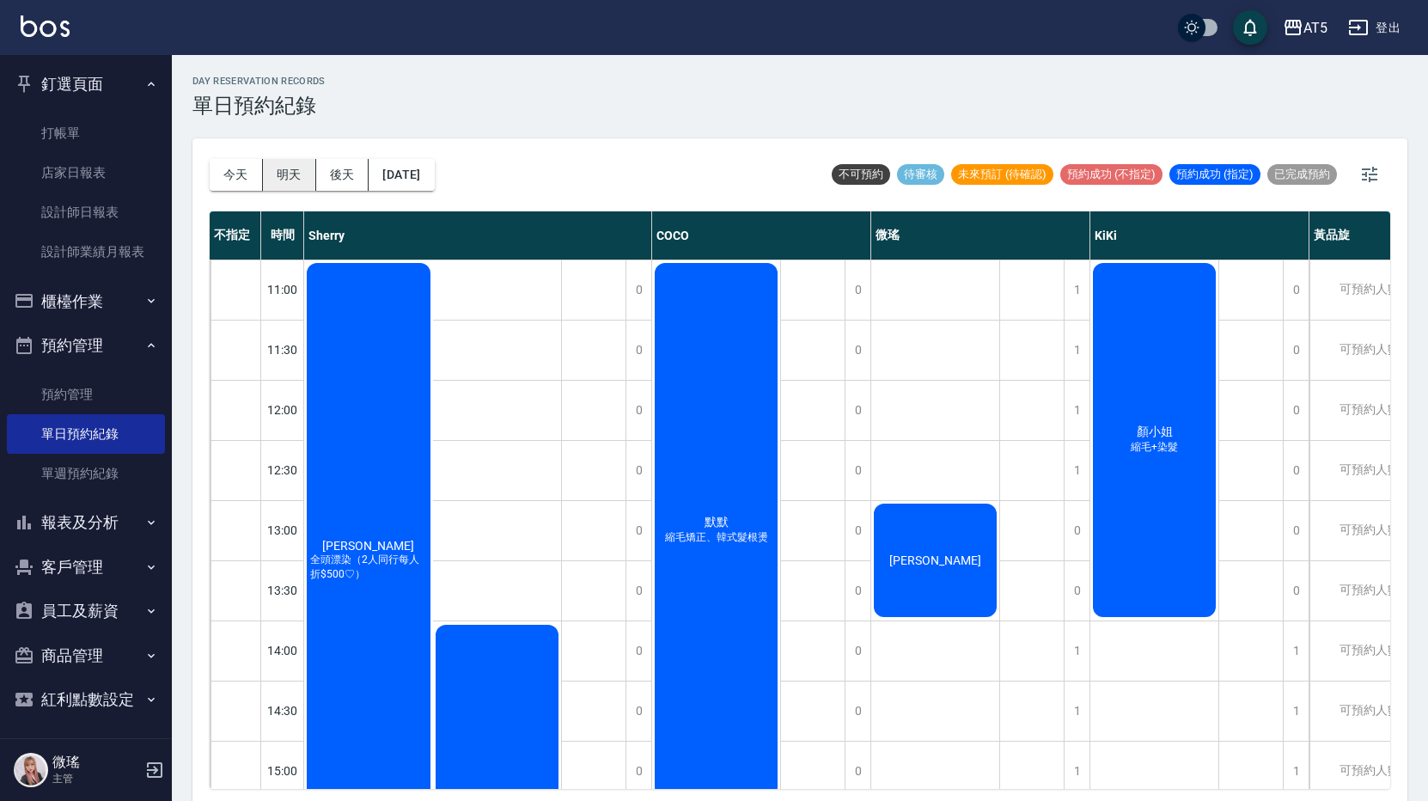
drag, startPoint x: 308, startPoint y: 192, endPoint x: 300, endPoint y: 185, distance: 10.3
click at [300, 185] on div "[DATE] [DATE] [DATE] [DATE]" at bounding box center [322, 174] width 225 height 73
click at [300, 185] on button "明天" at bounding box center [289, 175] width 53 height 32
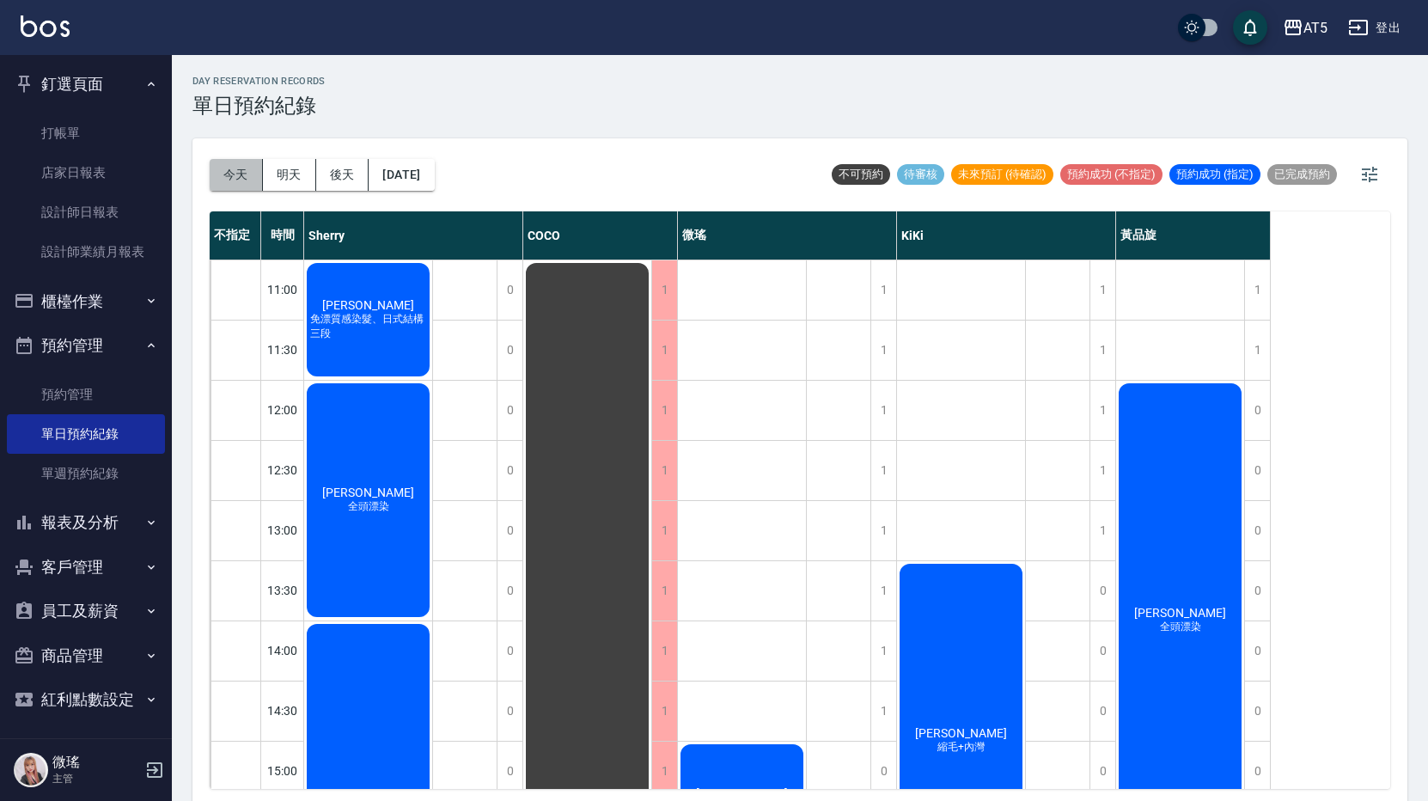
click at [238, 179] on button "今天" at bounding box center [236, 175] width 53 height 32
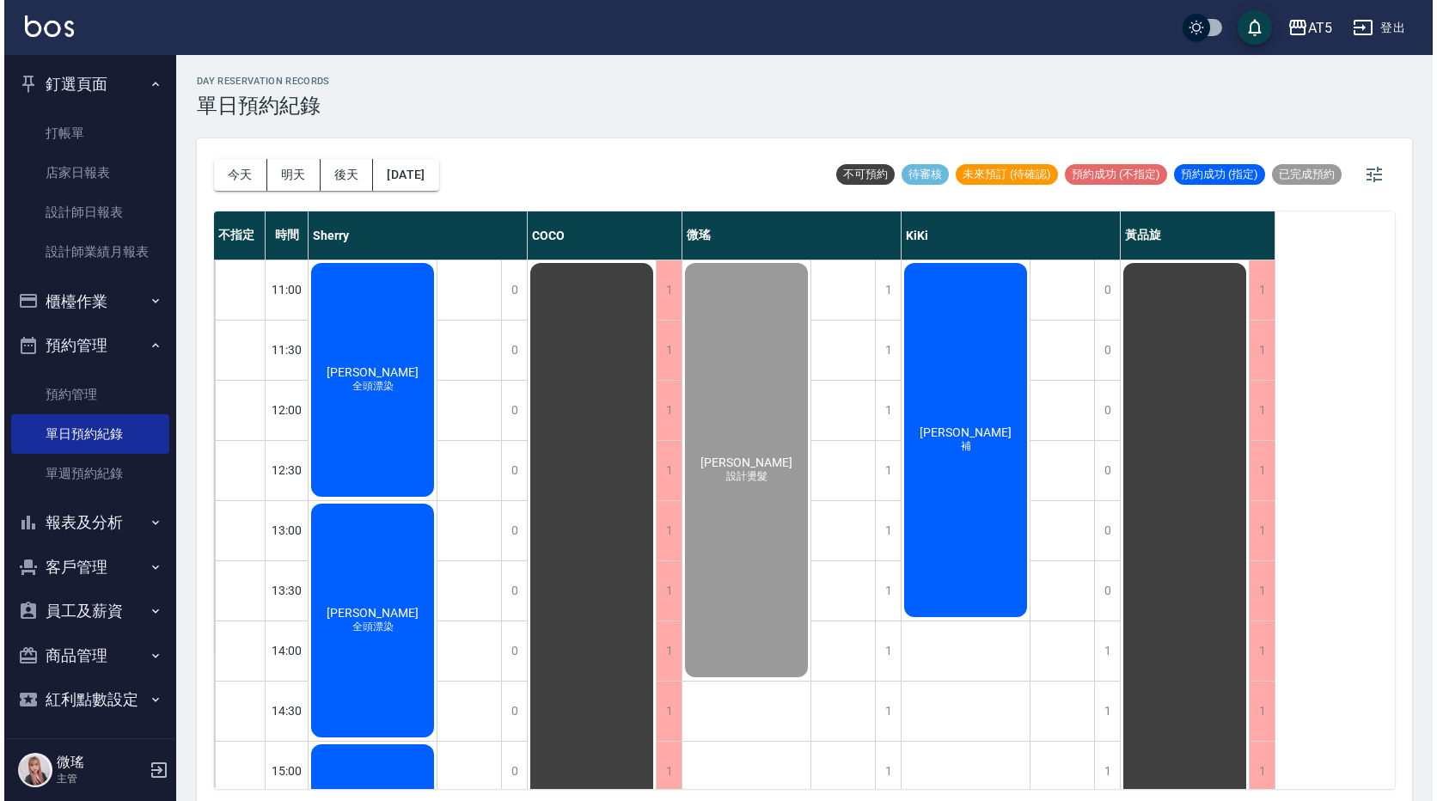
scroll to position [516, 0]
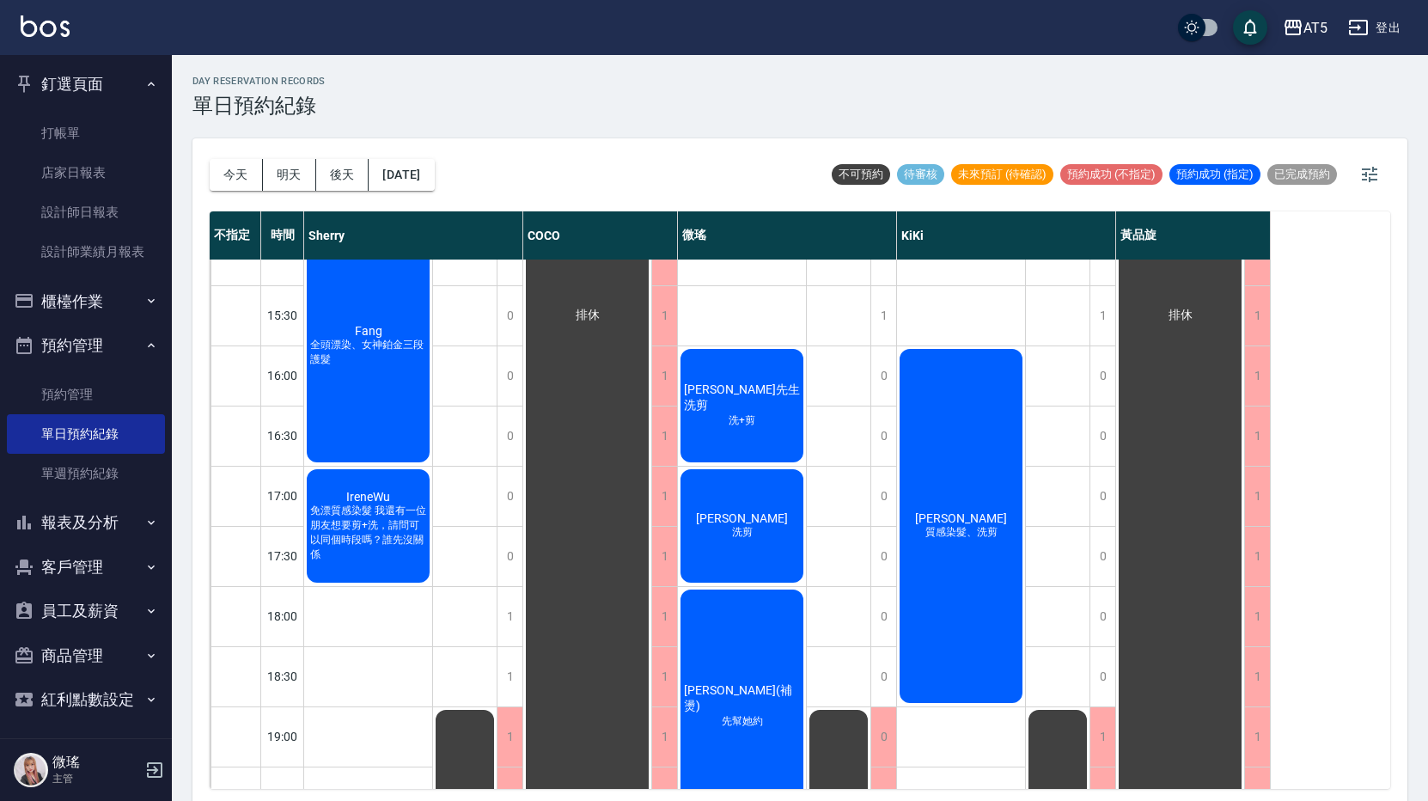
click at [725, 430] on div "[PERSON_NAME]先生洗剪 洗+剪" at bounding box center [742, 405] width 128 height 119
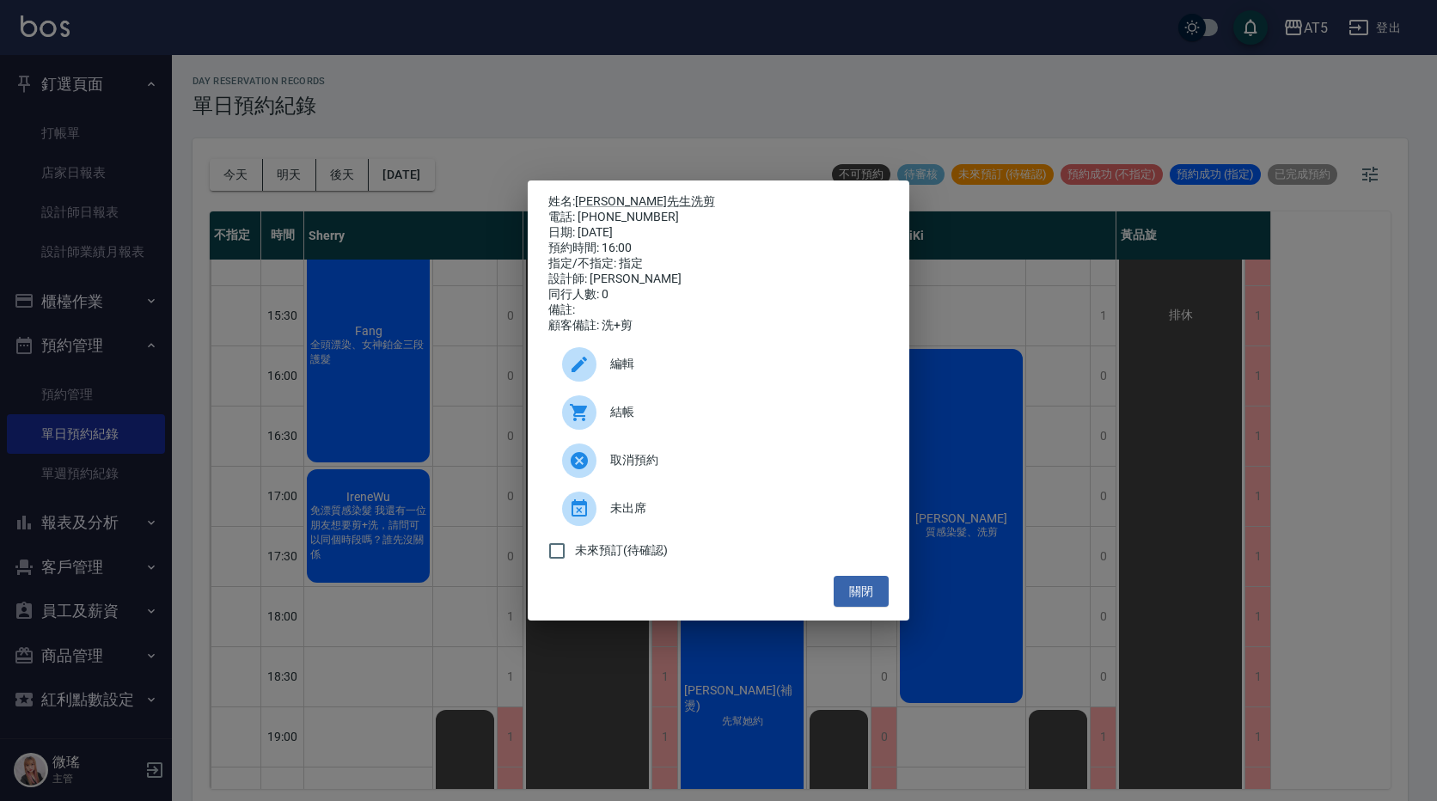
click at [695, 436] on div "結帳" at bounding box center [718, 412] width 340 height 48
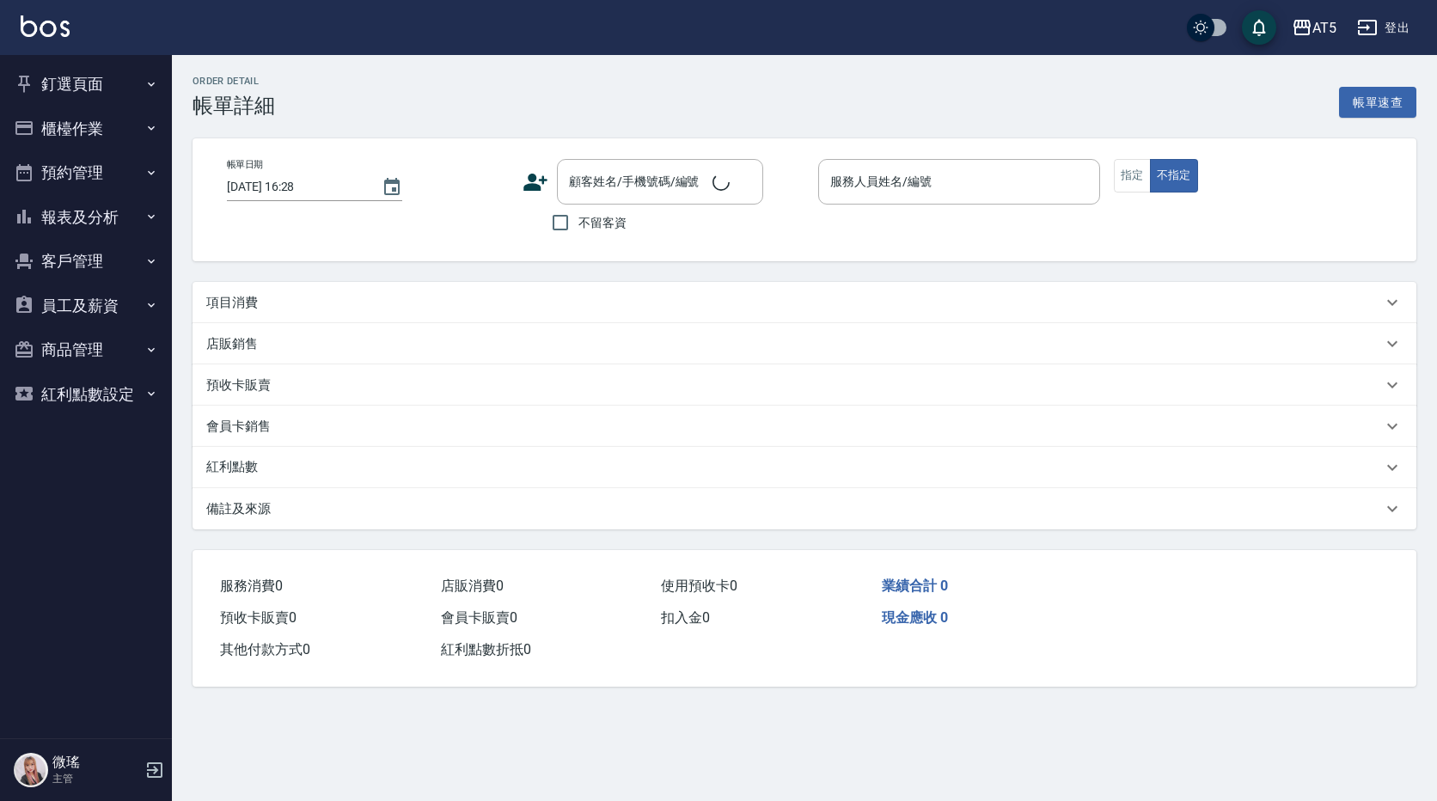
type input "[DATE] 16:00"
type input "Wei-09"
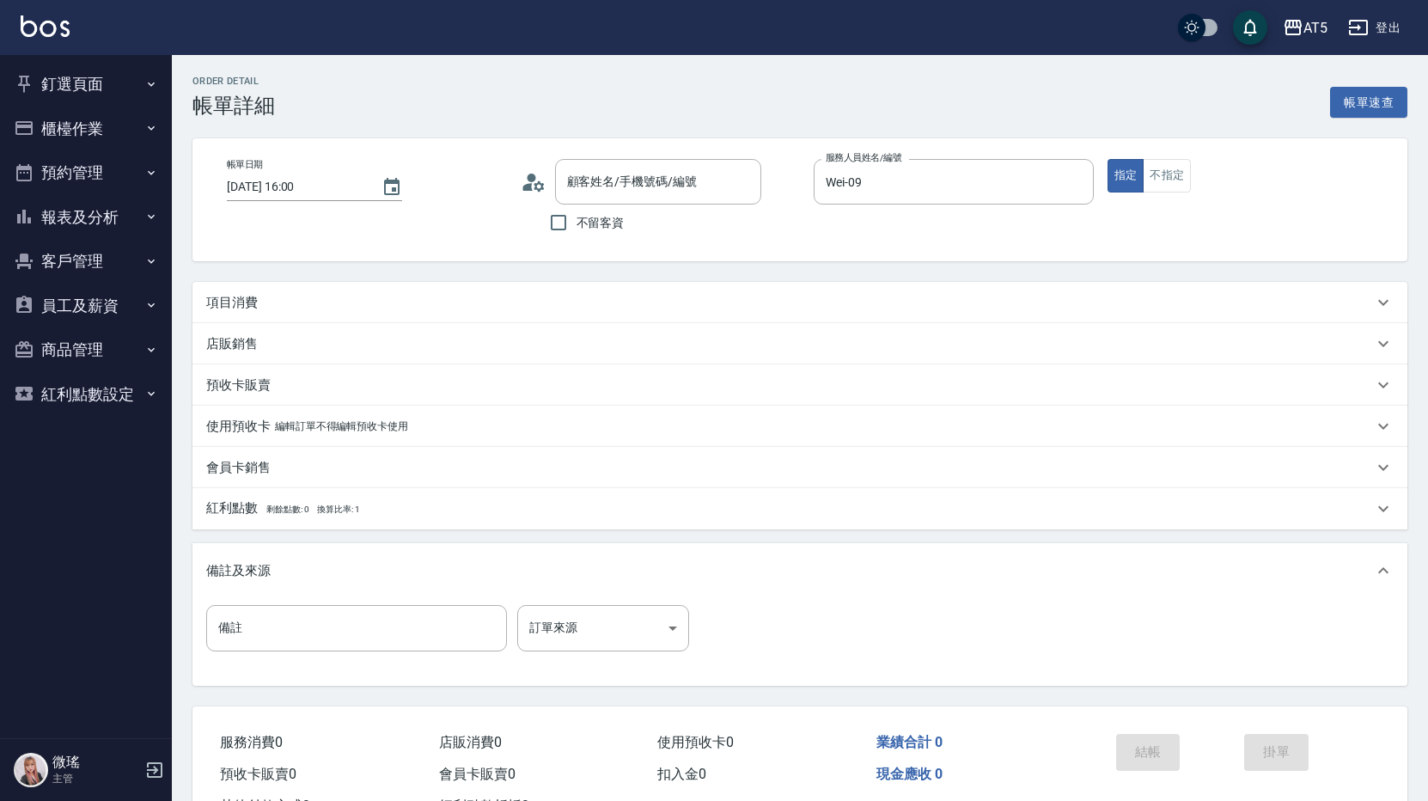
type input "周先生洗剪/0988000269/null"
click at [299, 300] on div "項目消費" at bounding box center [789, 303] width 1167 height 18
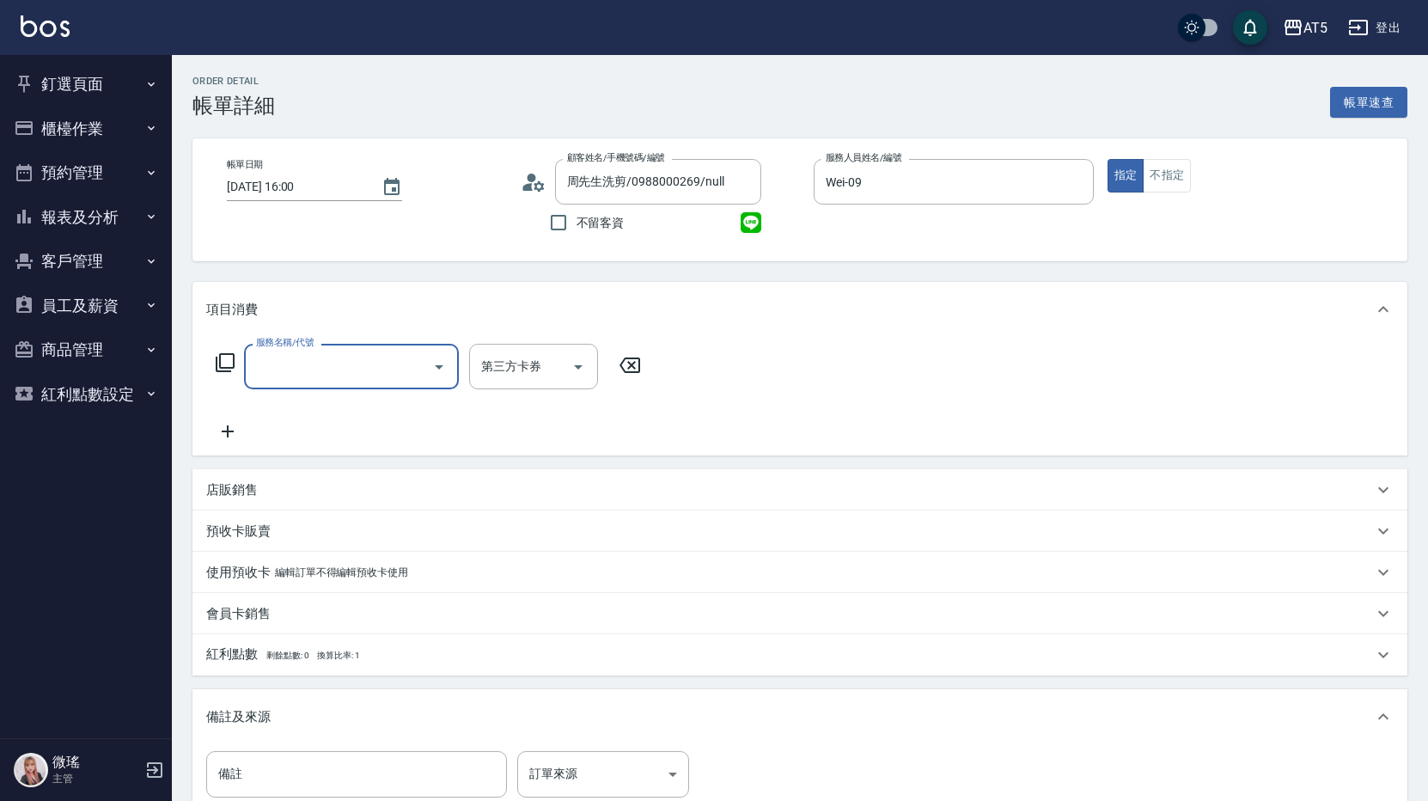
click at [334, 370] on input "服務名稱/代號" at bounding box center [339, 366] width 174 height 30
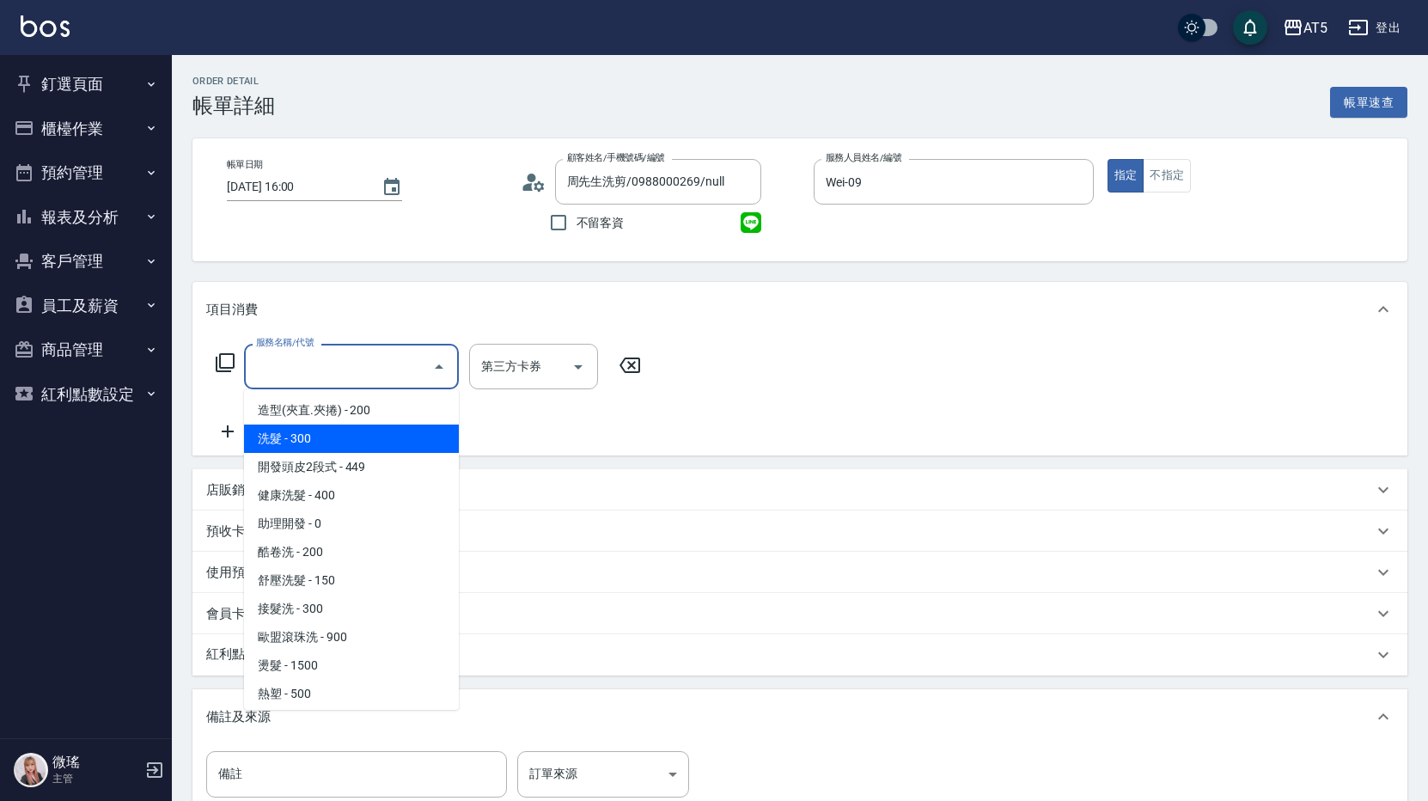
click at [334, 430] on span "洗髮 - 300" at bounding box center [351, 438] width 215 height 28
type input "洗髮(201)"
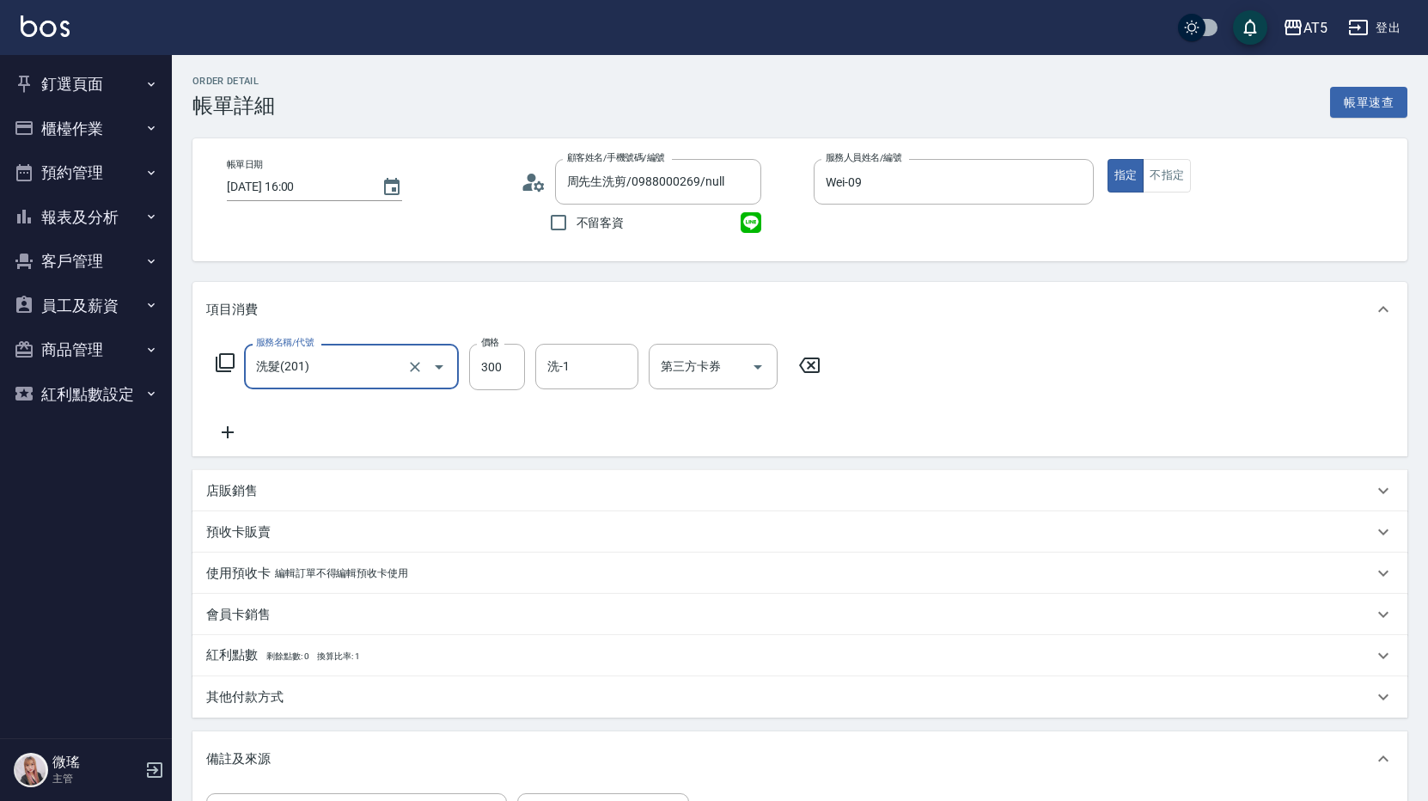
click at [225, 431] on icon at bounding box center [227, 432] width 43 height 21
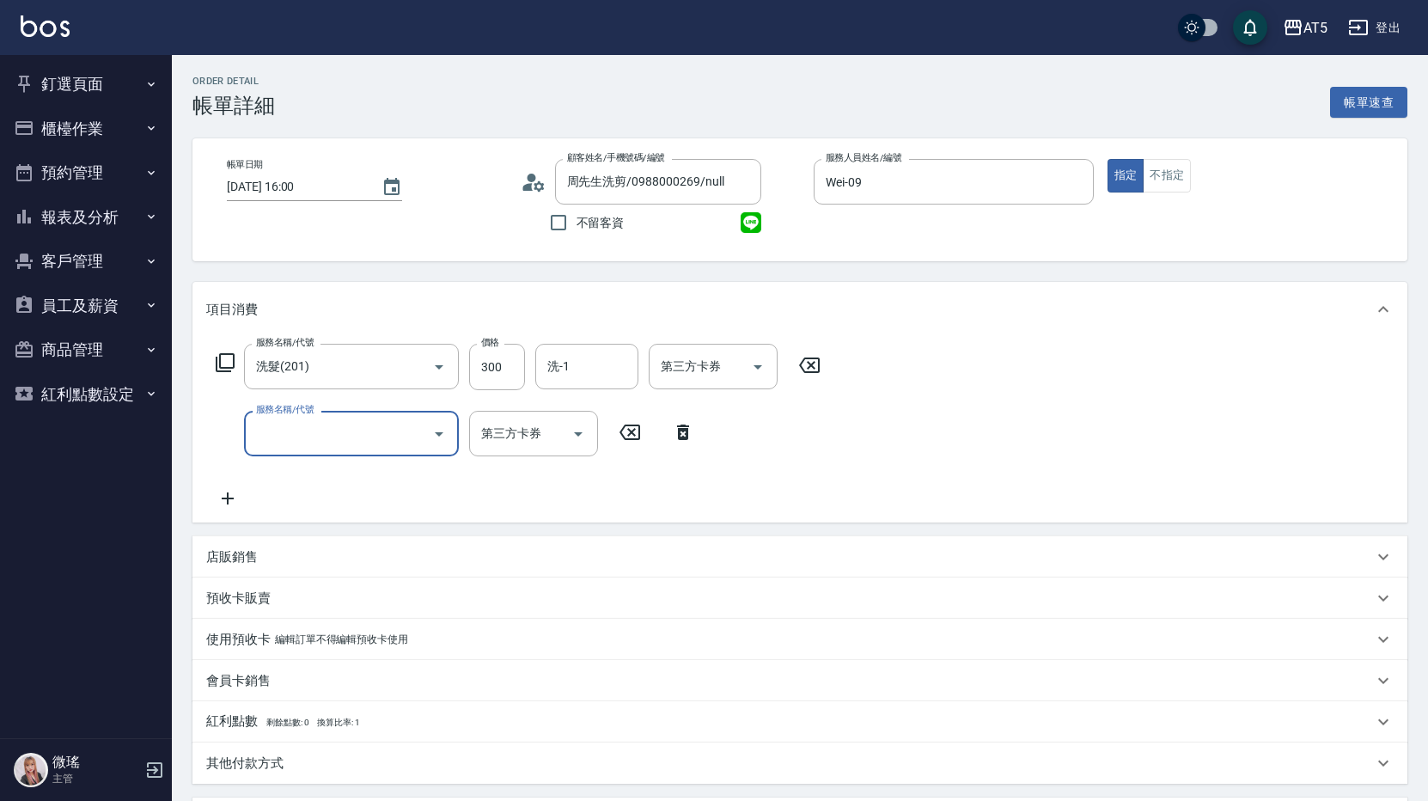
click at [289, 437] on input "服務名稱/代號" at bounding box center [339, 433] width 174 height 30
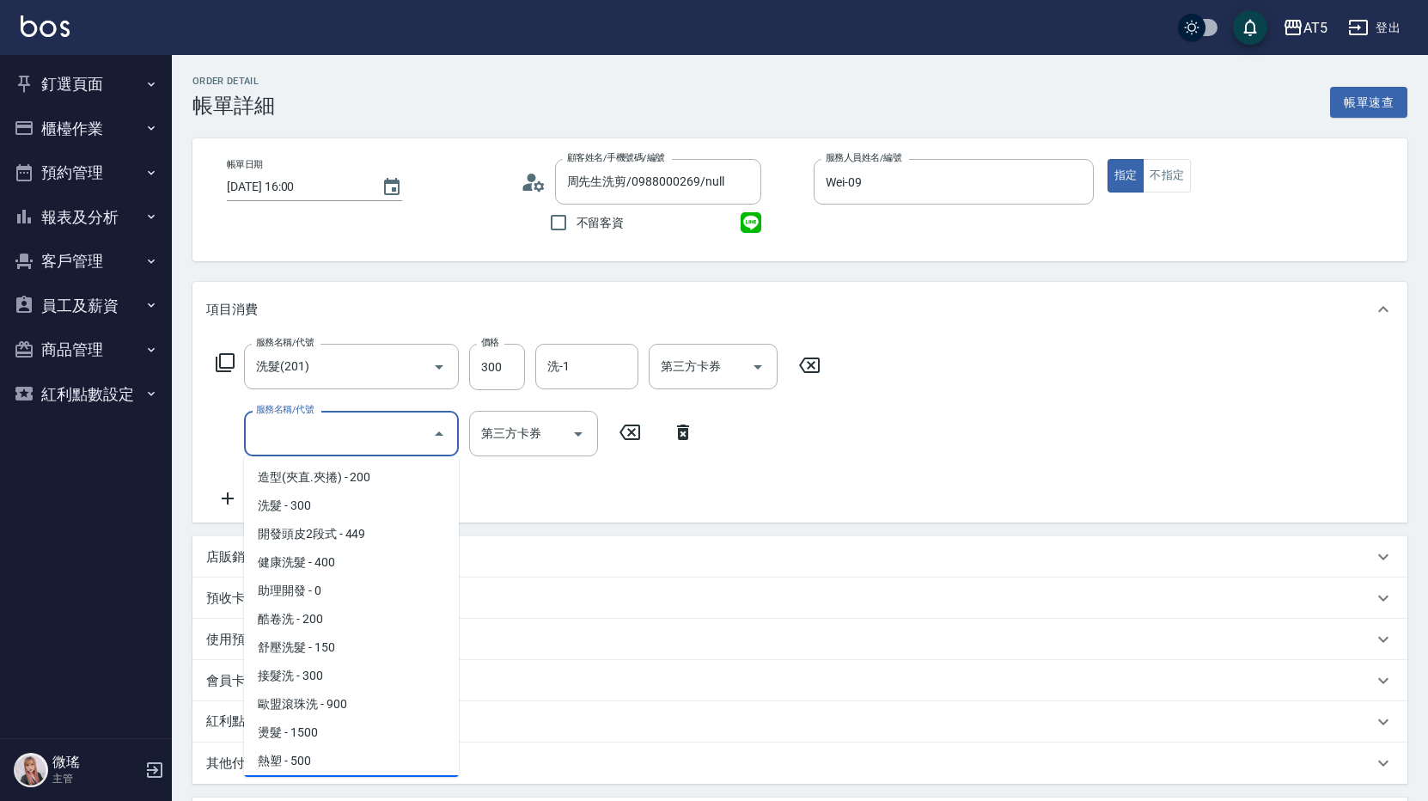
scroll to position [344, 0]
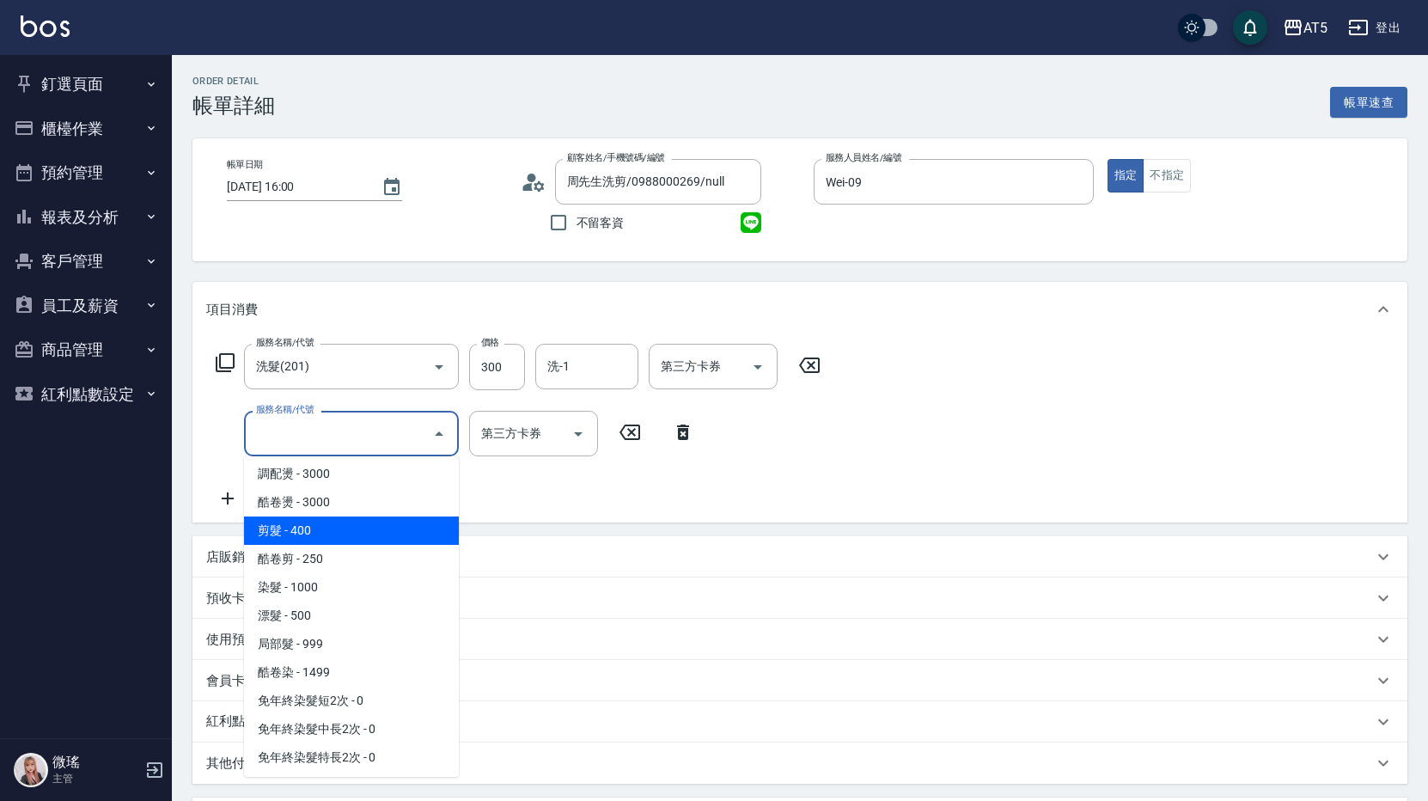
click at [363, 528] on span "剪髮 - 400" at bounding box center [351, 530] width 215 height 28
type input "70"
type input "剪髮(401)"
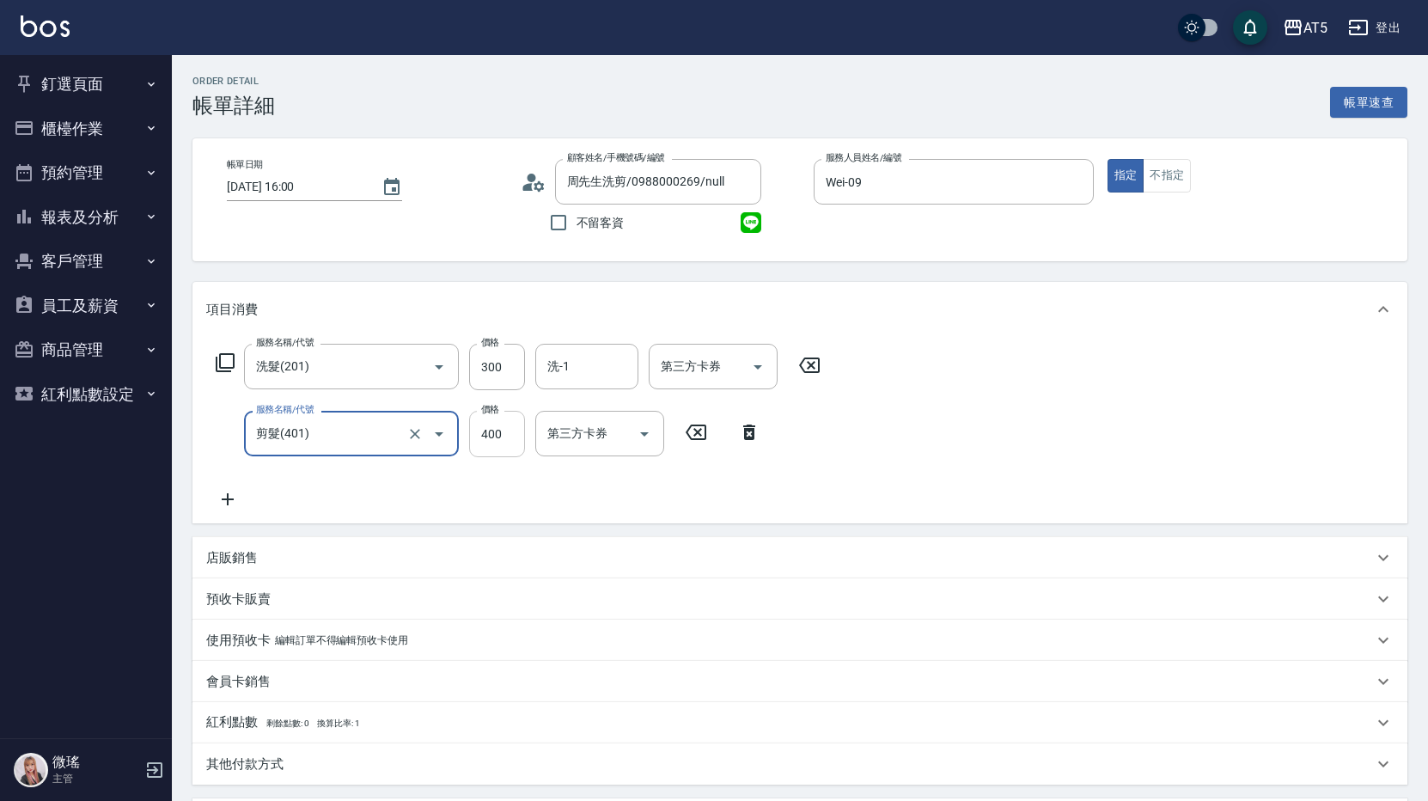
click at [500, 430] on input "400" at bounding box center [497, 434] width 56 height 46
type input "5"
type input "30"
type input "50"
type input "80"
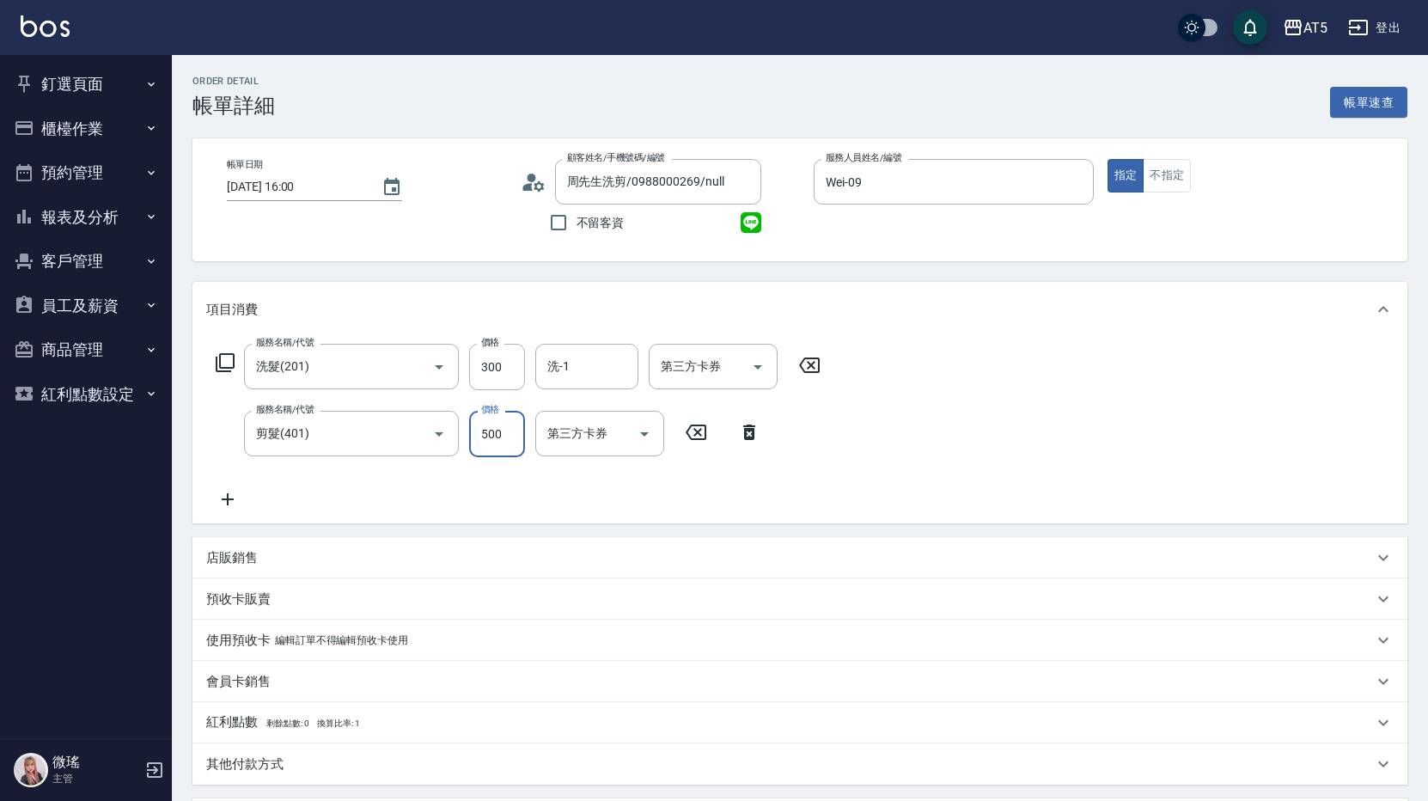
type input "500"
click at [1011, 387] on div "服務名稱/代號 洗髮(201) 服務名稱/代號 價格 300 價格 洗-1 洗-1 第三方卡券 第三方卡券 服務名稱/代號 剪髮(401) 服務名稱/代號 價…" at bounding box center [799, 430] width 1215 height 186
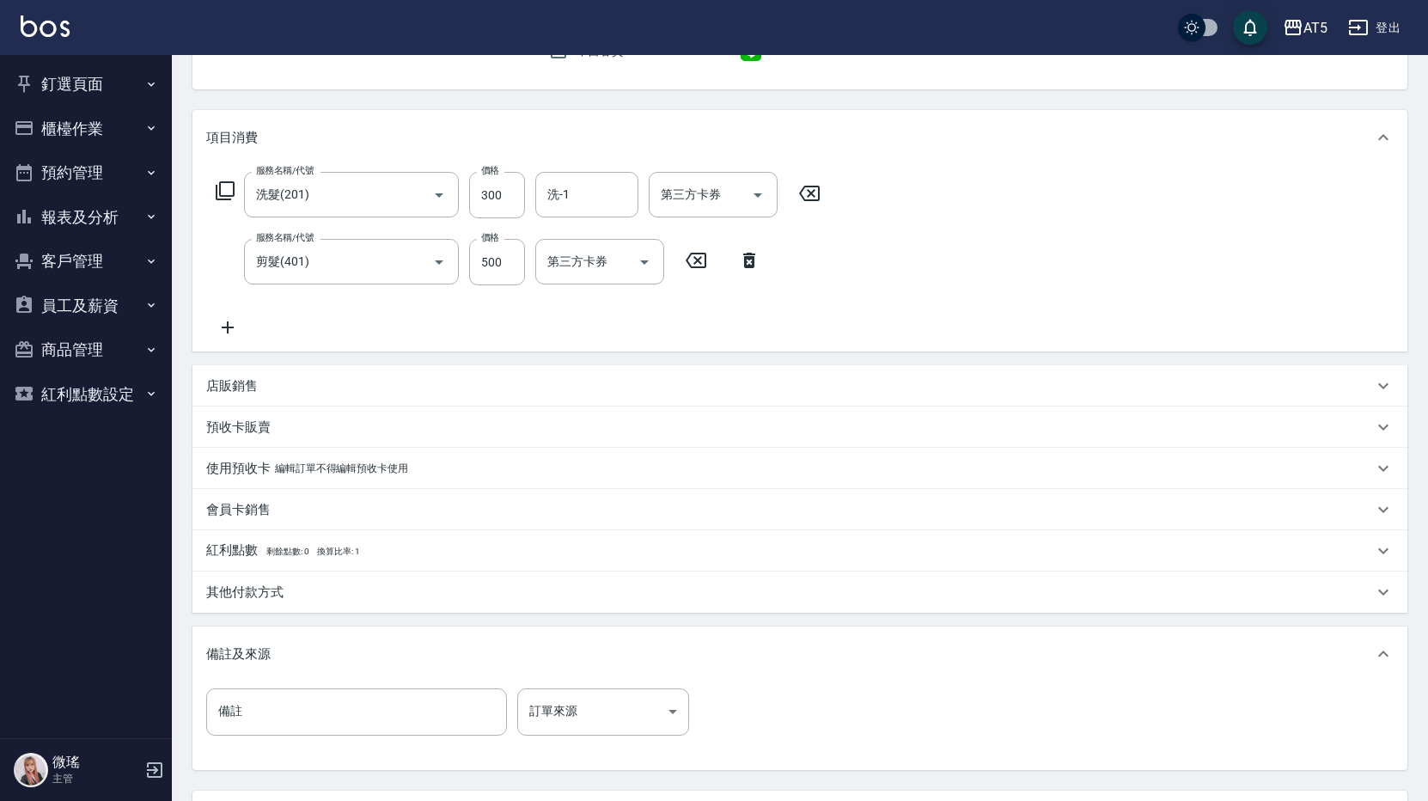
scroll to position [326, 0]
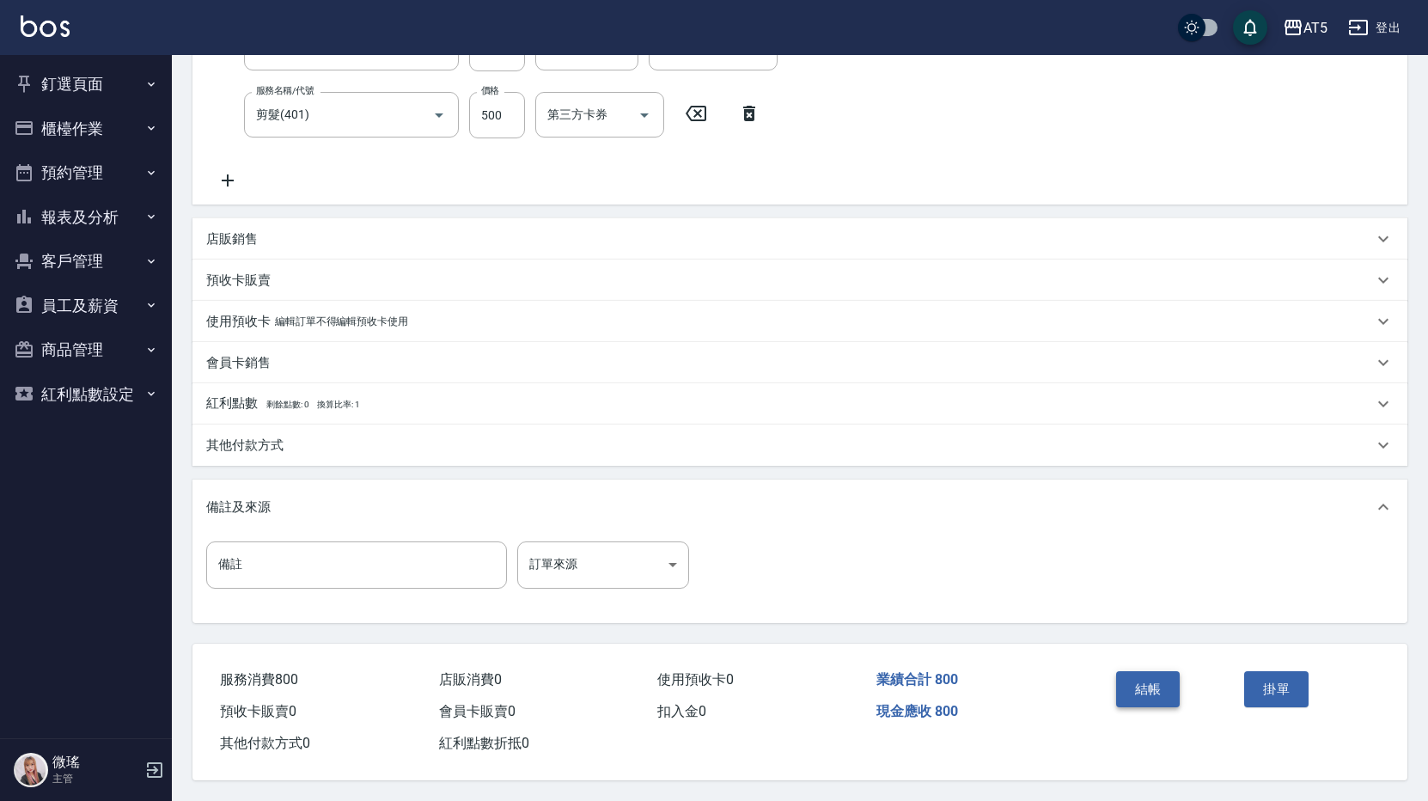
click at [1133, 680] on button "結帳" at bounding box center [1148, 689] width 64 height 36
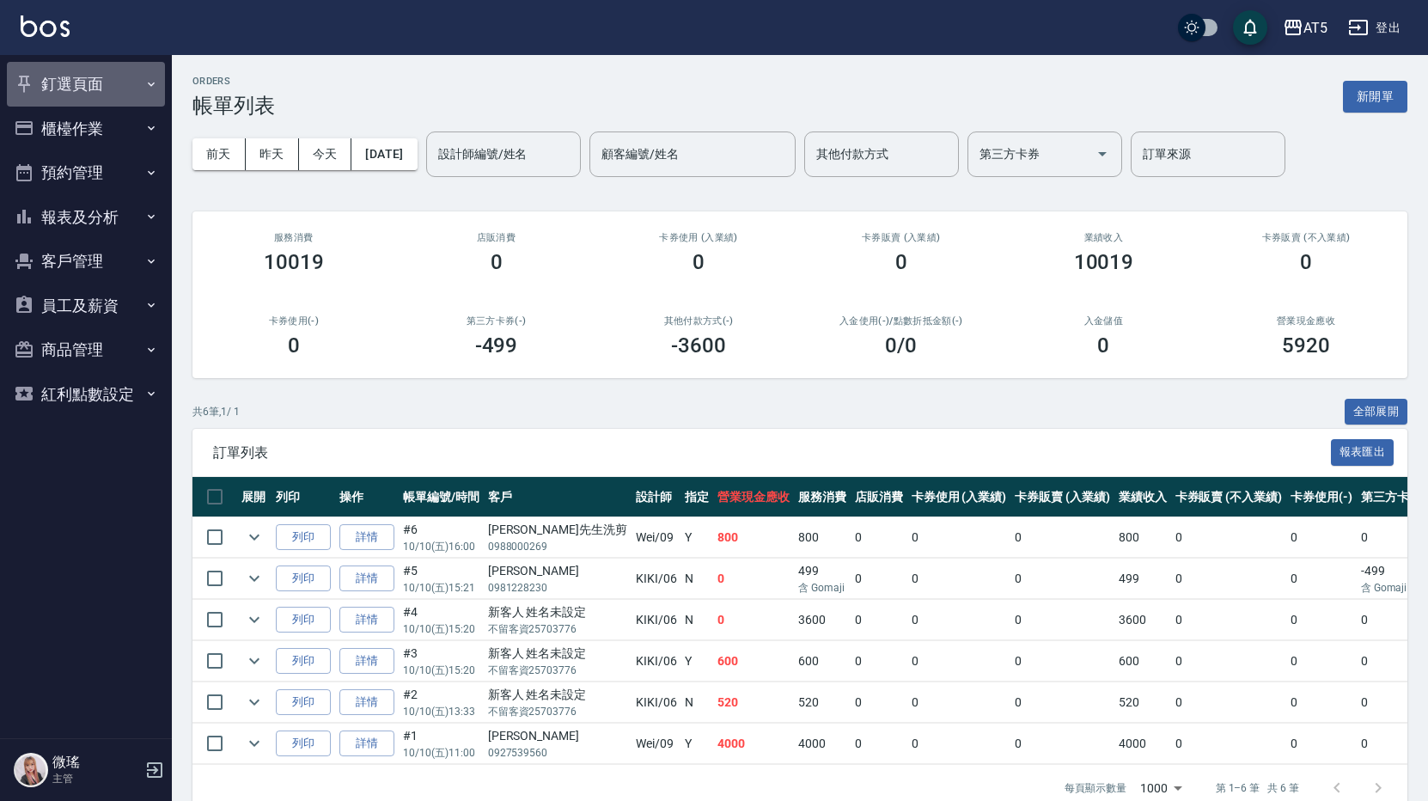
click at [105, 71] on button "釘選頁面" at bounding box center [86, 84] width 158 height 45
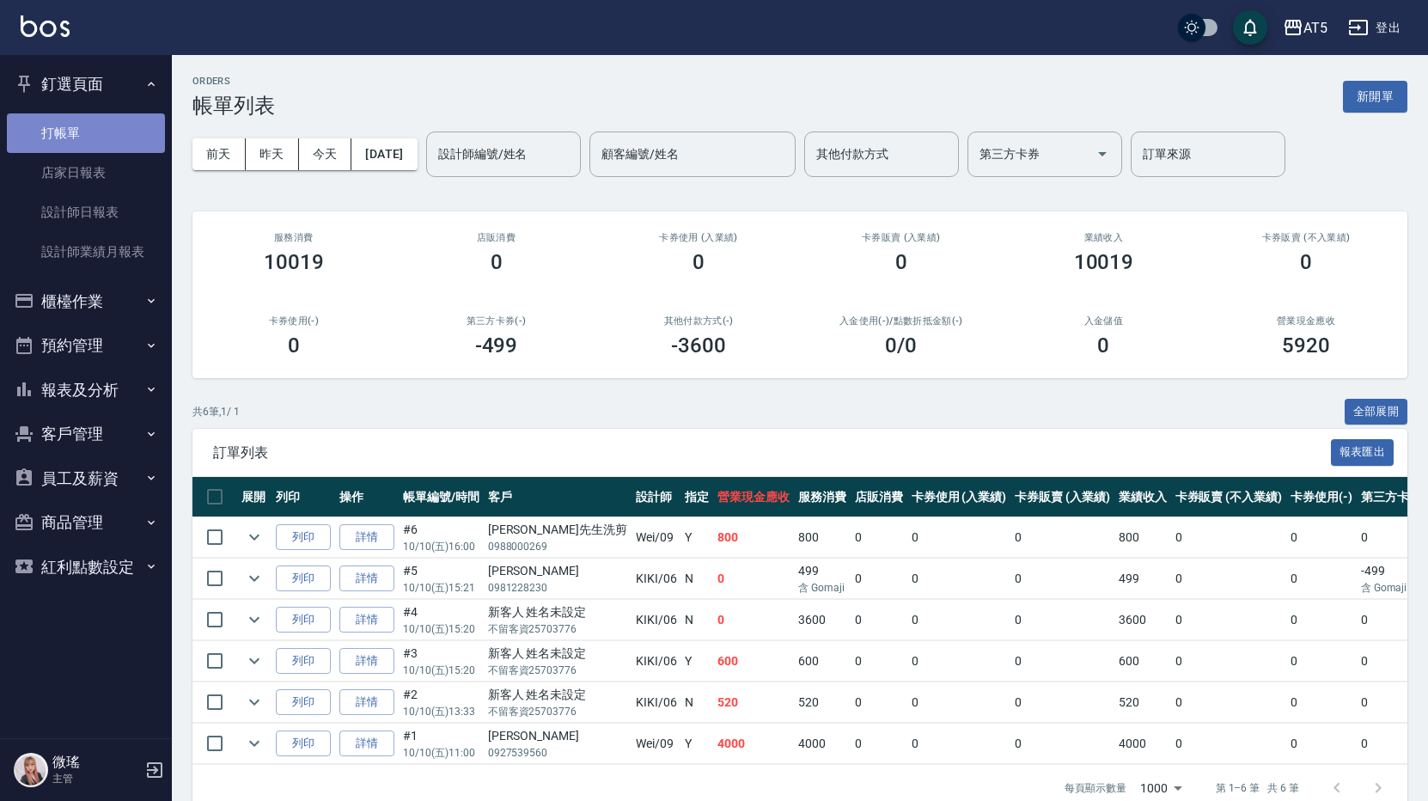
click at [82, 134] on link "打帳單" at bounding box center [86, 133] width 158 height 40
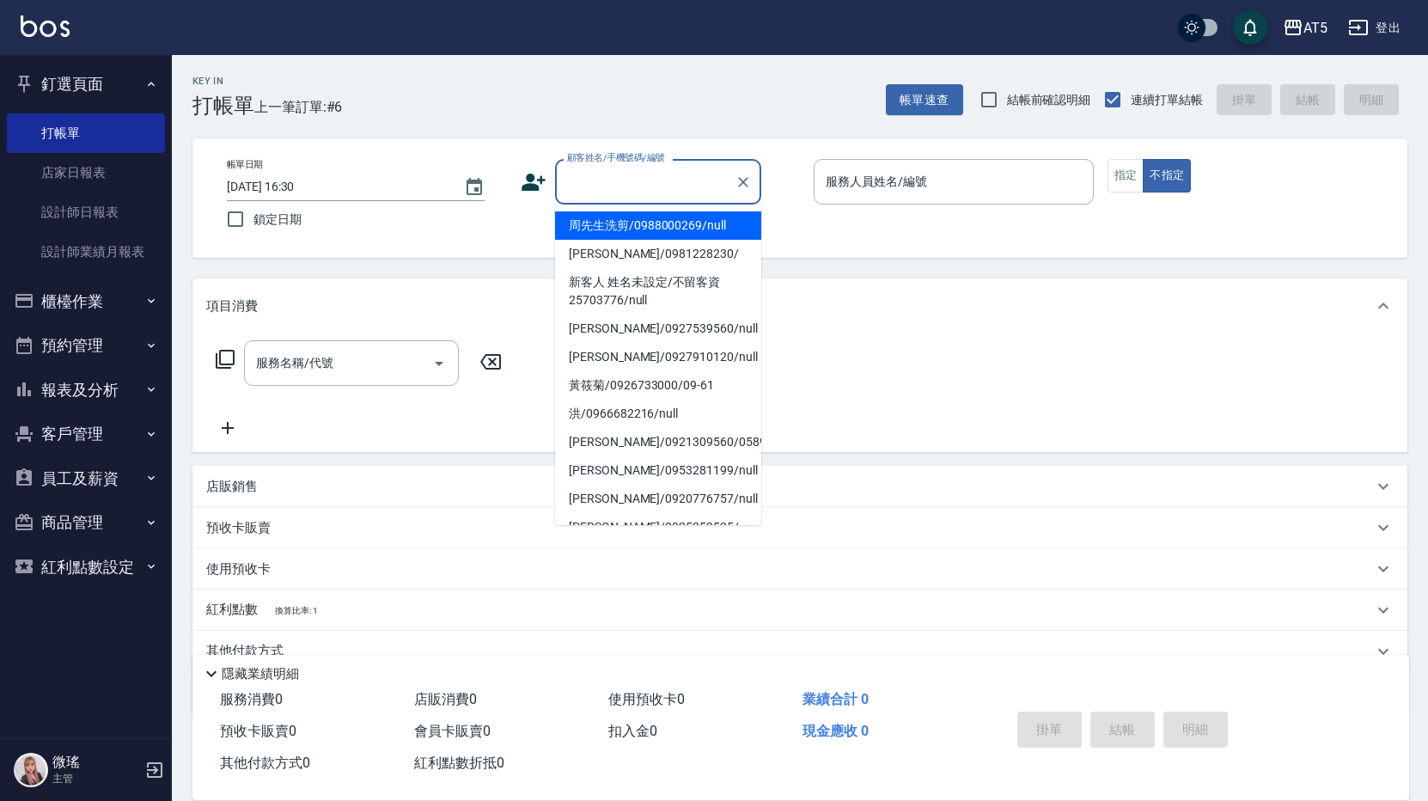
click at [643, 187] on input "顧客姓名/手機號碼/編號" at bounding box center [645, 182] width 165 height 30
click at [645, 172] on input "顧客姓名/手機號碼/編號" at bounding box center [645, 182] width 165 height 30
